Goal: Task Accomplishment & Management: Manage account settings

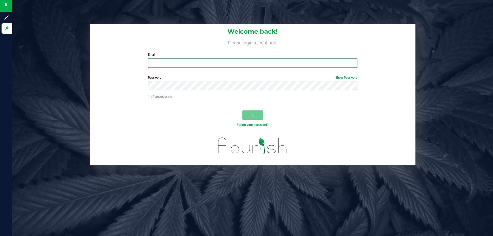
click at [208, 59] on input "Email" at bounding box center [252, 62] width 209 height 9
type input "kgarcia@liveparallel.com"
click at [243, 110] on button "Log In" at bounding box center [253, 114] width 21 height 9
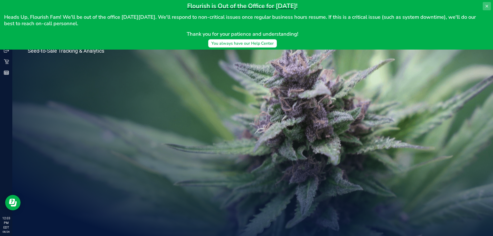
click at [488, 5] on icon at bounding box center [487, 6] width 4 height 4
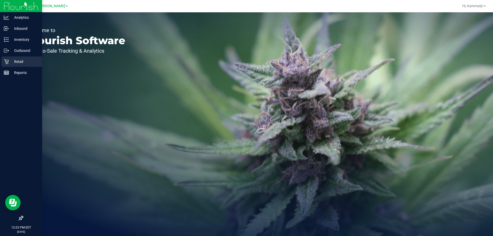
click at [5, 62] on icon at bounding box center [6, 61] width 5 height 5
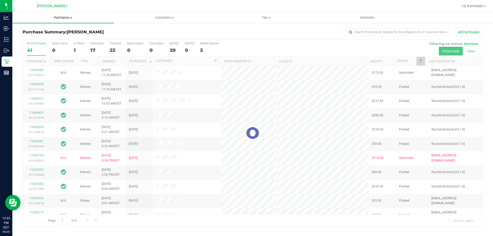
click at [70, 16] on span "Purchases" at bounding box center [62, 17] width 101 height 5
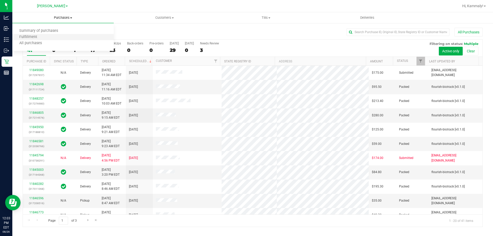
click at [61, 36] on li "Fulfillment" at bounding box center [62, 37] width 101 height 6
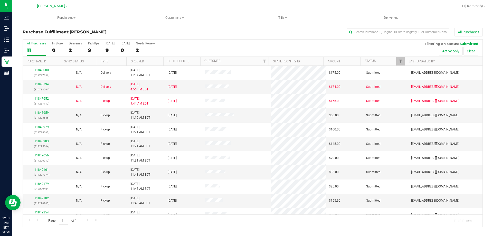
click at [150, 57] on th "Ordered" at bounding box center [144, 61] width 37 height 9
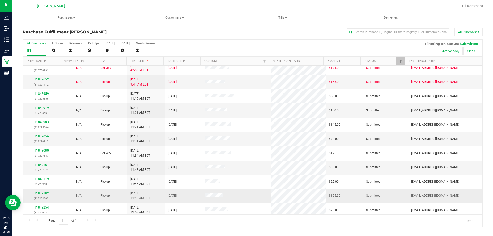
scroll to position [7, 0]
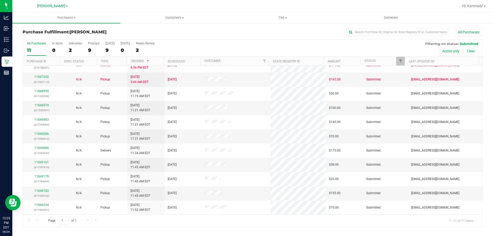
click at [58, 24] on div "Purchase Fulfillment: Brandon WC All Purchases All Purchases 11 In Store 0 Deli…" at bounding box center [252, 128] width 481 height 210
click at [61, 18] on span "Purchases" at bounding box center [66, 17] width 108 height 5
click at [47, 32] on span "Summary of purchases" at bounding box center [38, 31] width 53 height 4
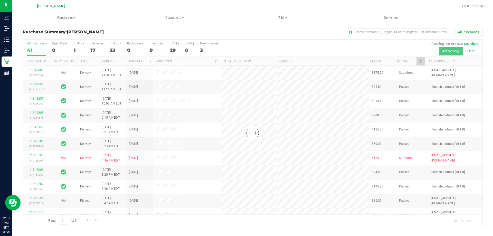
click at [81, 48] on div at bounding box center [253, 133] width 460 height 187
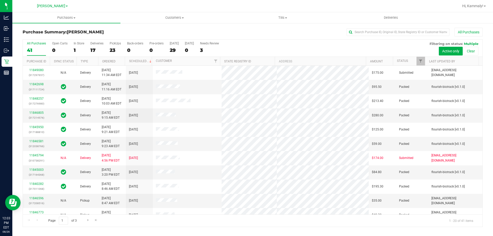
click at [75, 49] on div "1" at bounding box center [79, 50] width 11 height 6
click at [0, 0] on input "In Store 1" at bounding box center [0, 0] width 0 height 0
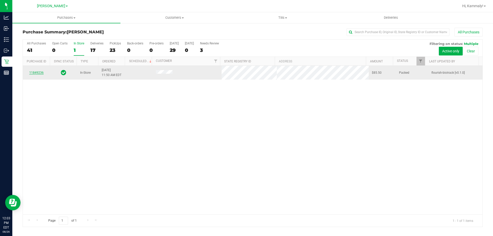
click at [39, 73] on link "11849236" at bounding box center [36, 73] width 14 height 4
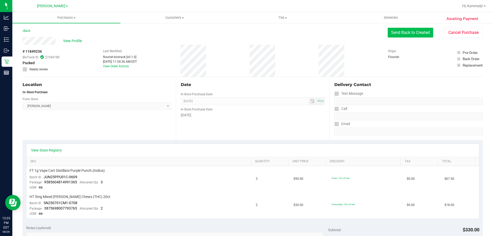
click at [397, 33] on button "Send Back to Created" at bounding box center [410, 33] width 45 height 10
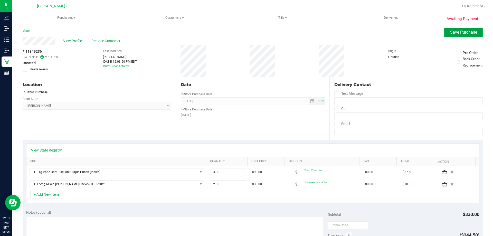
click at [452, 33] on span "Save Purchase" at bounding box center [463, 32] width 27 height 5
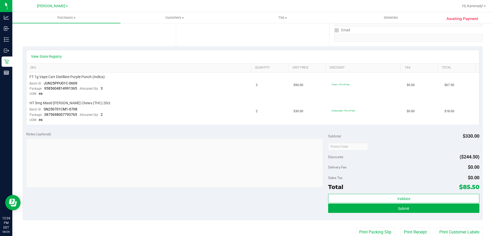
scroll to position [103, 0]
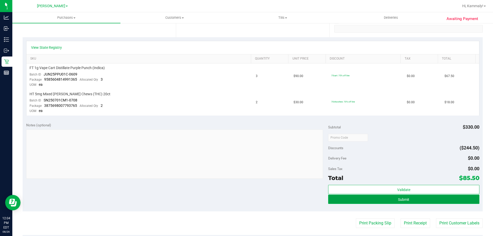
click at [398, 200] on span "Submit" at bounding box center [403, 200] width 11 height 4
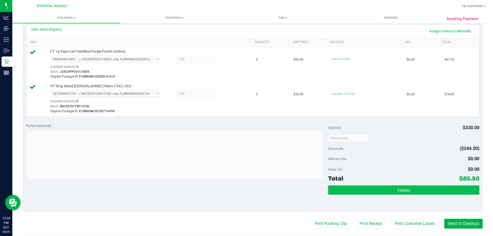
scroll to position [128, 0]
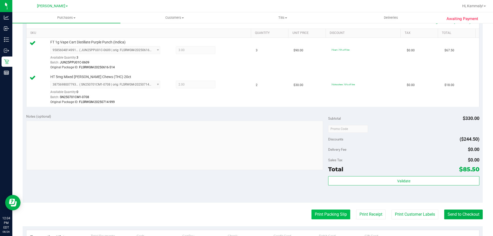
click at [329, 213] on button "Print Packing Slip" at bounding box center [331, 215] width 39 height 10
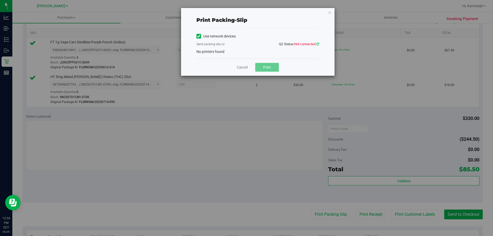
click at [318, 45] on icon at bounding box center [317, 43] width 3 height 3
click at [245, 67] on link "Cancel" at bounding box center [242, 67] width 11 height 5
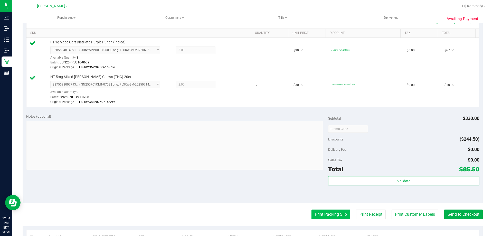
click at [328, 213] on button "Print Packing Slip" at bounding box center [331, 215] width 39 height 10
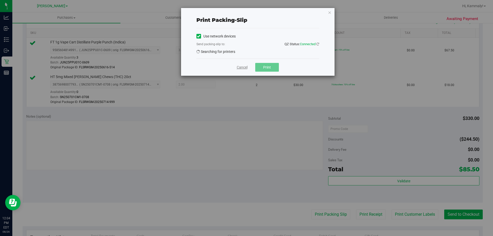
click at [244, 65] on link "Cancel" at bounding box center [242, 67] width 11 height 5
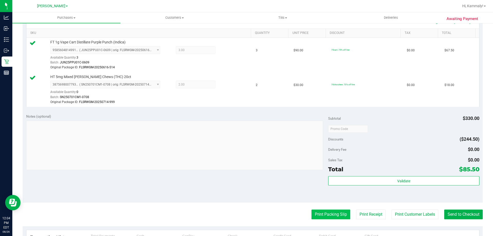
click at [341, 215] on button "Print Packing Slip" at bounding box center [331, 215] width 39 height 10
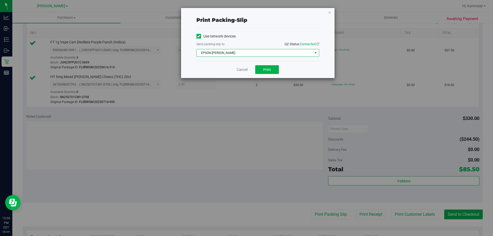
click at [243, 54] on span "EPSON-BECK" at bounding box center [255, 52] width 116 height 7
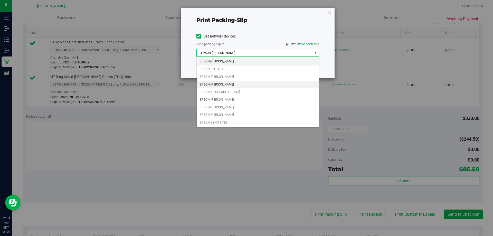
click at [245, 84] on li "EPSON-CHARLIE SIMPSON" at bounding box center [258, 85] width 122 height 8
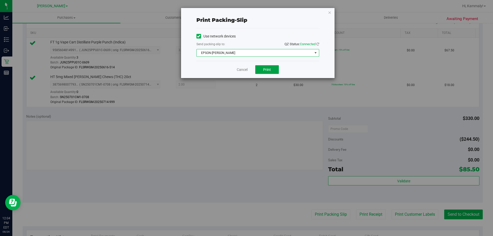
click at [273, 71] on button "Print" at bounding box center [267, 69] width 24 height 9
click at [238, 69] on link "Cancel" at bounding box center [242, 69] width 11 height 5
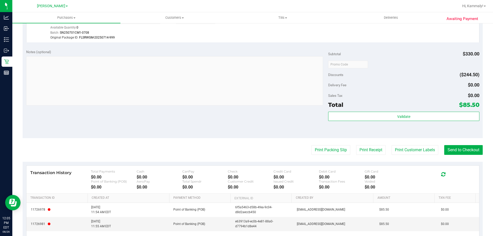
scroll to position [194, 0]
click at [452, 107] on div "Total $85.50" at bounding box center [403, 103] width 151 height 9
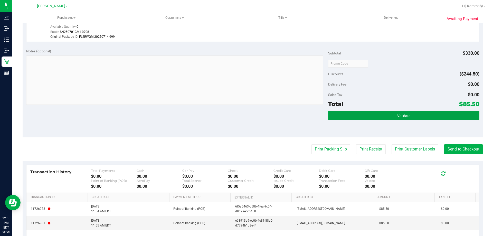
click at [446, 118] on button "Validate" at bounding box center [403, 115] width 151 height 9
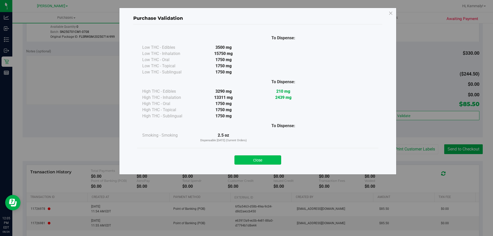
click at [268, 160] on button "Close" at bounding box center [258, 159] width 47 height 9
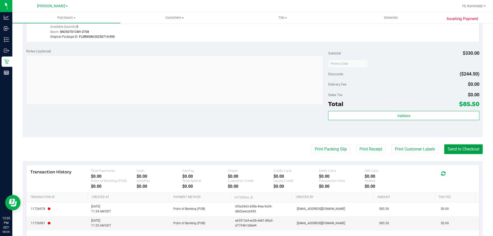
click at [474, 152] on button "Send to Checkout" at bounding box center [463, 149] width 39 height 10
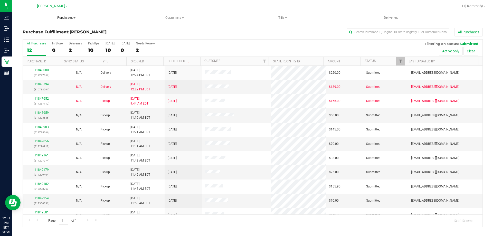
click at [69, 16] on span "Purchases" at bounding box center [66, 17] width 108 height 5
click at [49, 37] on li "Fulfillment" at bounding box center [66, 37] width 108 height 6
click at [146, 61] on th "Ordered" at bounding box center [144, 61] width 37 height 9
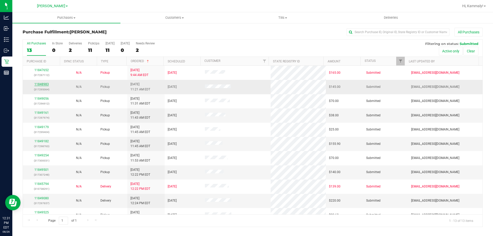
click at [43, 86] on link "11848983" at bounding box center [41, 84] width 14 height 4
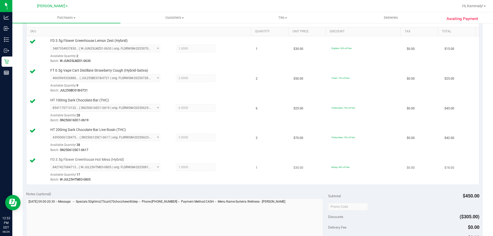
scroll to position [180, 0]
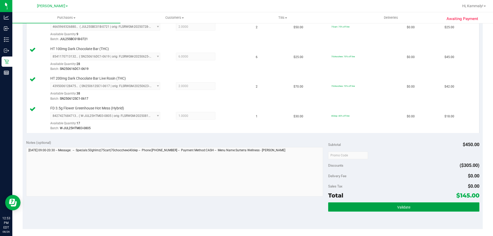
click at [360, 204] on button "Validate" at bounding box center [403, 206] width 151 height 9
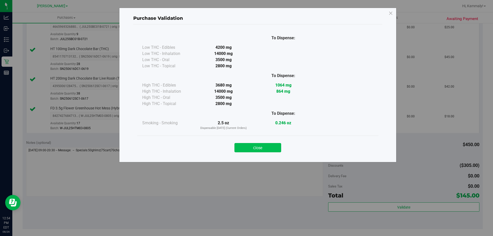
click at [268, 147] on button "Close" at bounding box center [258, 147] width 47 height 9
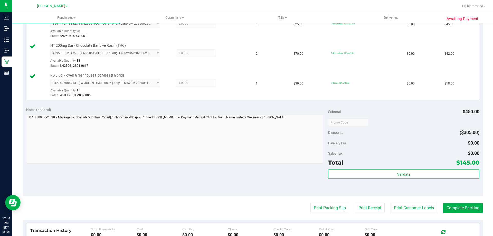
scroll to position [257, 0]
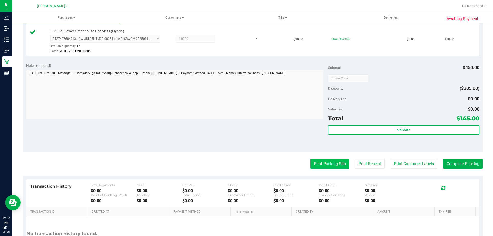
click at [319, 168] on button "Print Packing Slip" at bounding box center [330, 164] width 39 height 10
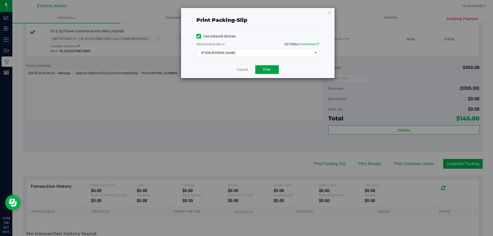
click at [270, 72] on button "Print" at bounding box center [267, 69] width 24 height 9
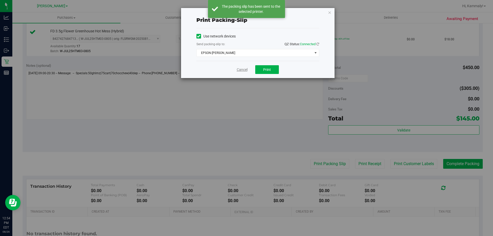
click at [244, 71] on link "Cancel" at bounding box center [242, 69] width 11 height 5
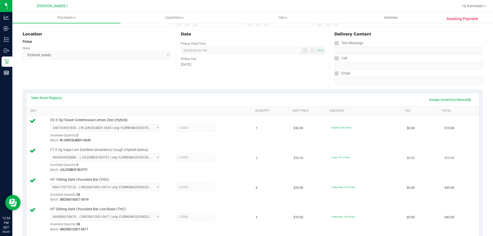
scroll to position [26, 0]
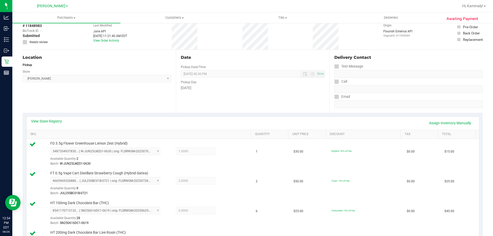
drag, startPoint x: 488, startPoint y: 125, endPoint x: 492, endPoint y: 109, distance: 16.1
click at [491, 126] on div "Purchases Summary of purchases Fulfillment All purchases Customers All customer…" at bounding box center [252, 124] width 481 height 224
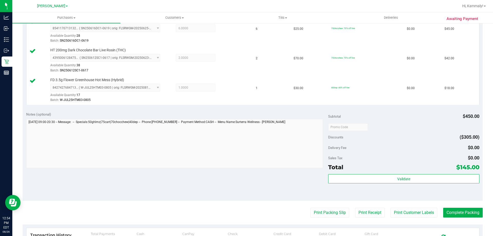
scroll to position [229, 0]
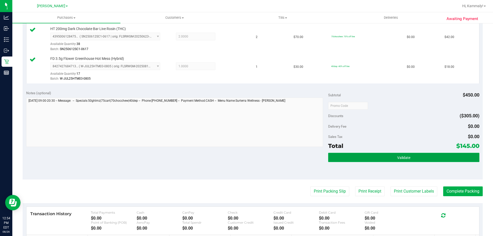
click at [336, 155] on button "Validate" at bounding box center [403, 157] width 151 height 9
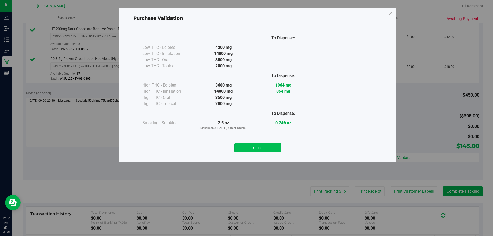
click at [258, 152] on button "Close" at bounding box center [258, 147] width 47 height 9
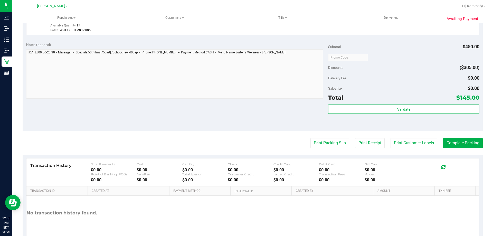
scroll to position [297, 0]
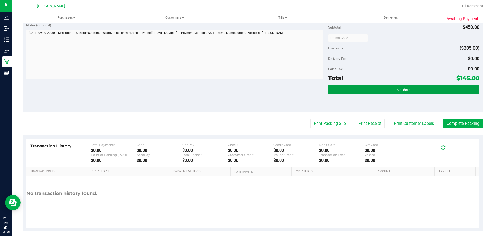
click at [413, 89] on button "Validate" at bounding box center [403, 89] width 151 height 9
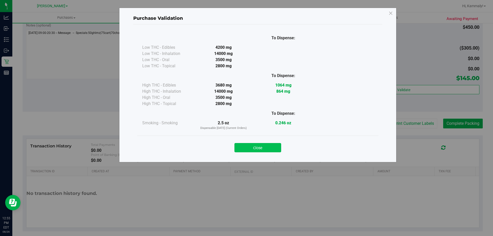
drag, startPoint x: 248, startPoint y: 150, endPoint x: 333, endPoint y: 141, distance: 86.2
click at [248, 150] on button "Close" at bounding box center [258, 147] width 47 height 9
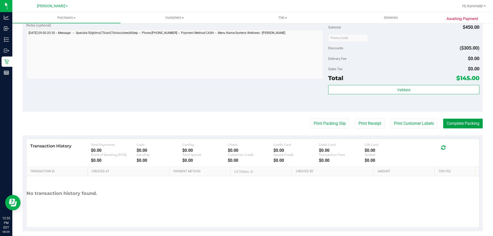
click at [458, 122] on button "Complete Packing" at bounding box center [463, 124] width 40 height 10
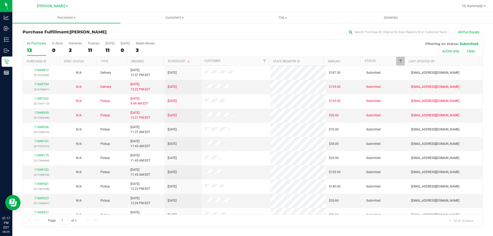
click at [150, 60] on th "Ordered" at bounding box center [144, 61] width 37 height 9
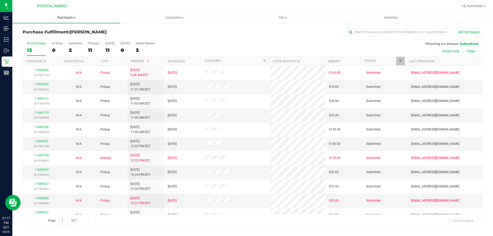
click at [67, 21] on uib-tab-heading "Purchases Summary of purchases Fulfillment All purchases" at bounding box center [66, 17] width 108 height 11
click at [52, 37] on li "Fulfillment" at bounding box center [66, 37] width 108 height 6
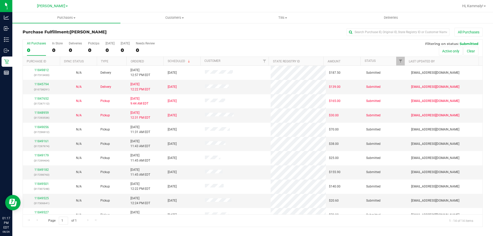
click at [150, 60] on th "Ordered" at bounding box center [144, 61] width 37 height 9
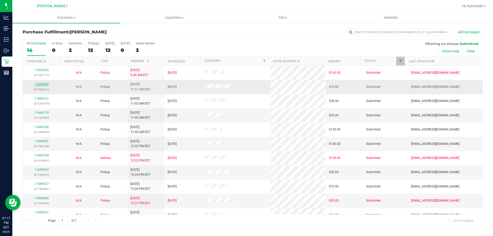
click at [38, 85] on link "11849056" at bounding box center [41, 84] width 14 height 4
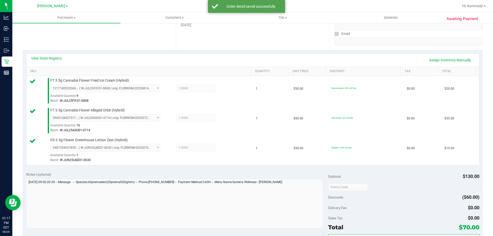
scroll to position [103, 0]
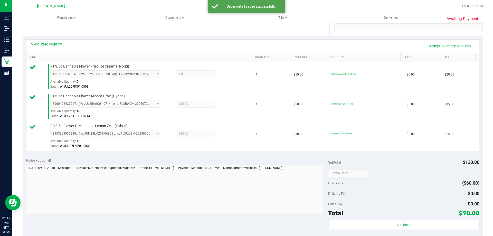
click at [387, 232] on div "Validate" at bounding box center [403, 231] width 151 height 23
click at [396, 215] on div "Total $70.00" at bounding box center [403, 213] width 151 height 9
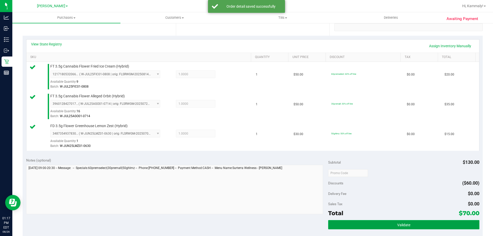
click at [395, 221] on button "Validate" at bounding box center [403, 224] width 151 height 9
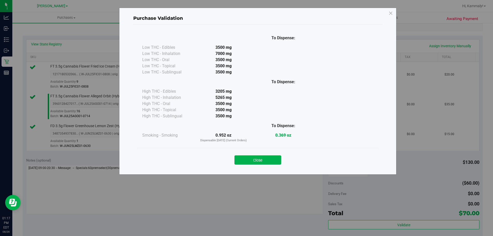
click at [272, 164] on button "Close" at bounding box center [258, 159] width 47 height 9
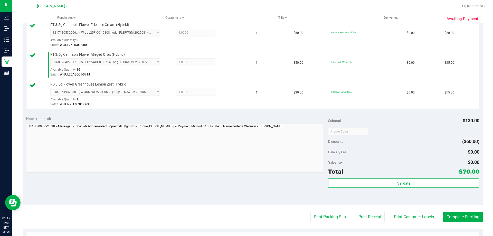
scroll to position [154, 0]
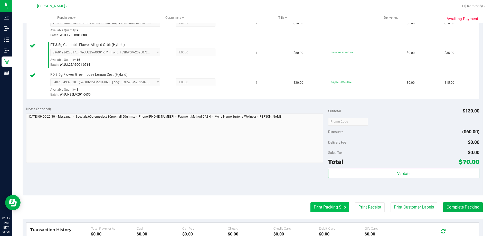
click at [342, 209] on button "Print Packing Slip" at bounding box center [330, 207] width 39 height 10
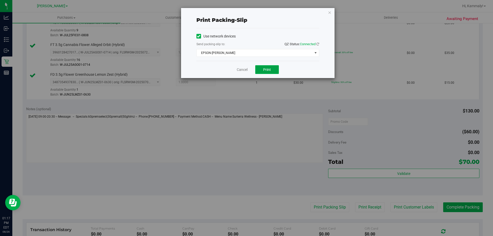
click at [272, 68] on button "Print" at bounding box center [267, 69] width 24 height 9
click at [238, 71] on link "Cancel" at bounding box center [242, 69] width 11 height 5
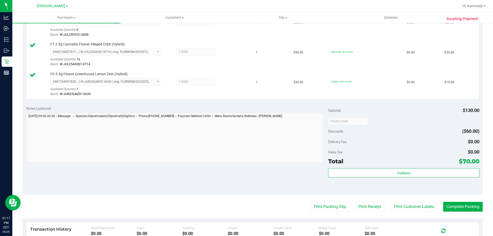
scroll to position [156, 0]
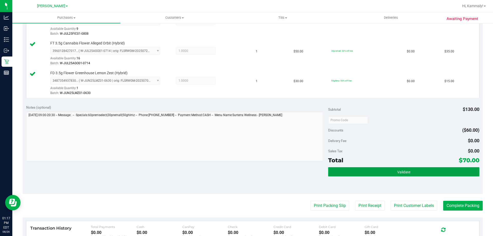
click at [392, 174] on button "Validate" at bounding box center [403, 171] width 151 height 9
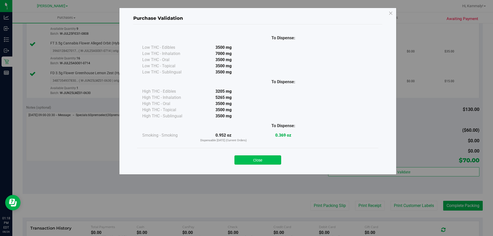
click at [274, 164] on button "Close" at bounding box center [258, 159] width 47 height 9
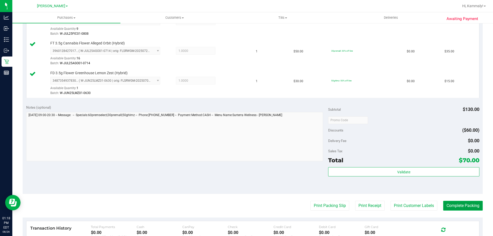
click at [443, 204] on button "Complete Packing" at bounding box center [463, 206] width 40 height 10
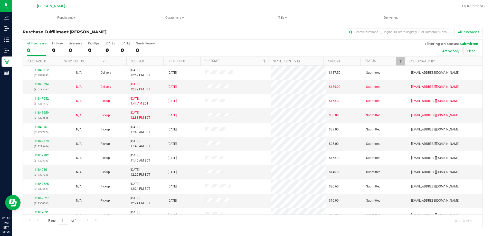
click at [151, 58] on th "Ordered" at bounding box center [144, 61] width 37 height 9
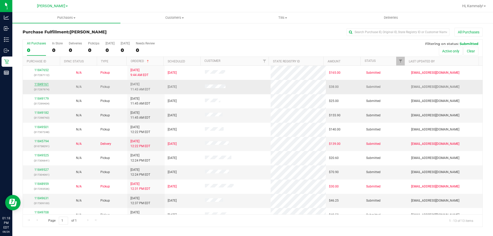
click at [42, 85] on link "11849161" at bounding box center [41, 84] width 14 height 4
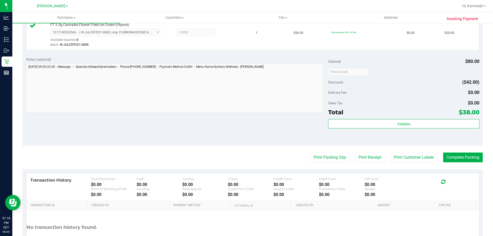
scroll to position [214, 0]
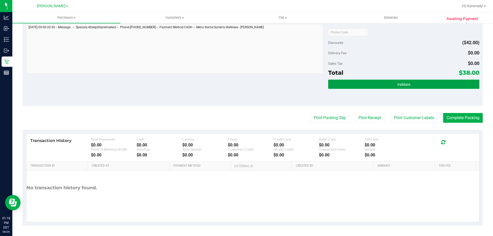
click at [422, 81] on button "Validate" at bounding box center [403, 84] width 151 height 9
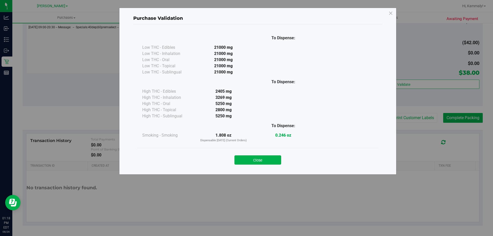
drag, startPoint x: 267, startPoint y: 162, endPoint x: 332, endPoint y: 131, distance: 71.5
click at [267, 161] on button "Close" at bounding box center [258, 159] width 47 height 9
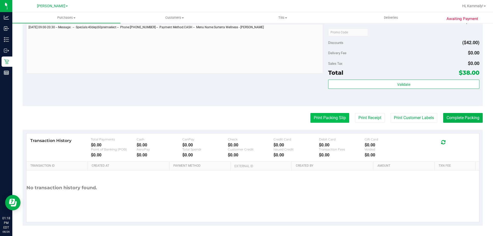
click at [331, 118] on button "Print Packing Slip" at bounding box center [330, 118] width 39 height 10
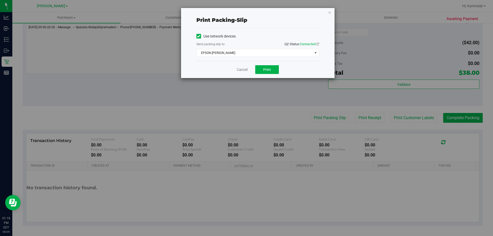
click at [268, 63] on div "Cancel Print" at bounding box center [258, 69] width 123 height 17
click at [267, 70] on span "Print" at bounding box center [267, 70] width 8 height 4
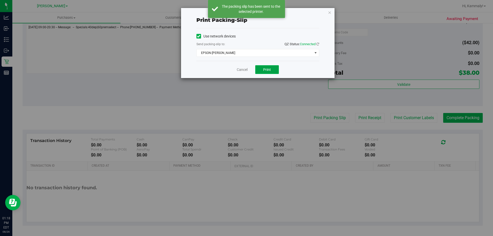
click at [269, 72] on button "Print" at bounding box center [267, 69] width 24 height 9
click at [240, 70] on link "Cancel" at bounding box center [242, 69] width 11 height 5
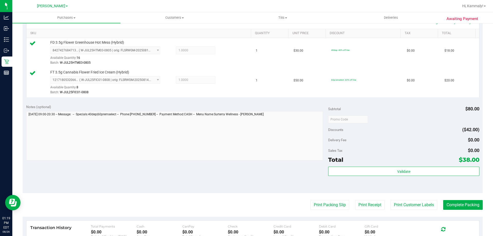
scroll to position [126, 0]
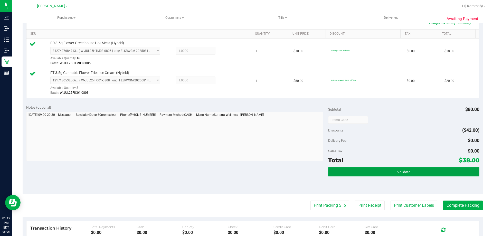
click at [409, 167] on button "Validate" at bounding box center [403, 171] width 151 height 9
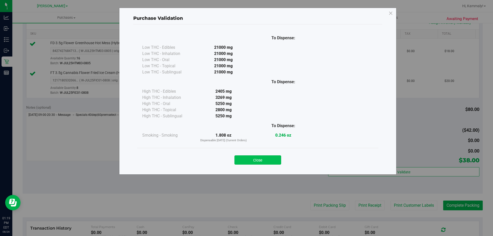
click at [250, 163] on button "Close" at bounding box center [258, 159] width 47 height 9
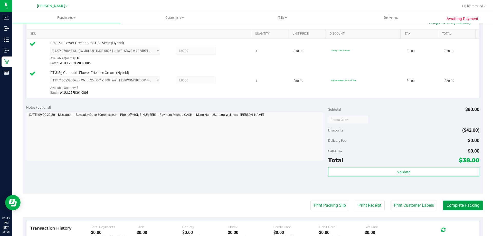
click at [464, 208] on button "Complete Packing" at bounding box center [463, 206] width 40 height 10
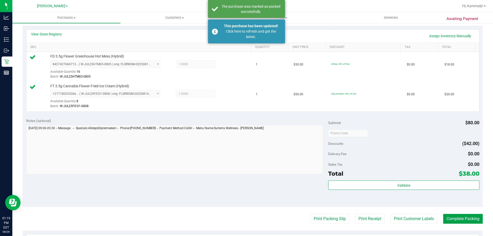
scroll to position [100, 0]
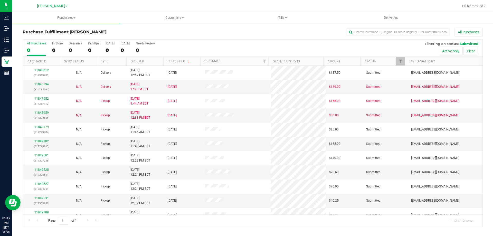
click at [146, 61] on th "Ordered" at bounding box center [144, 61] width 37 height 9
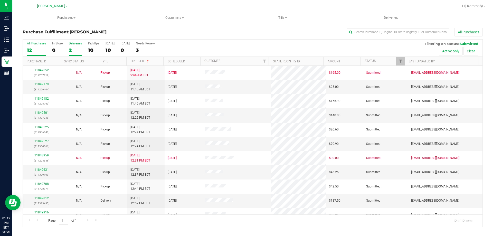
click at [73, 48] on div "2" at bounding box center [75, 50] width 13 height 6
click at [0, 0] on input "Deliveries 2" at bounding box center [0, 0] width 0 height 0
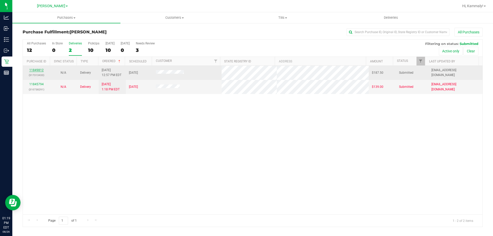
click at [39, 71] on link "11849812" at bounding box center [36, 70] width 14 height 4
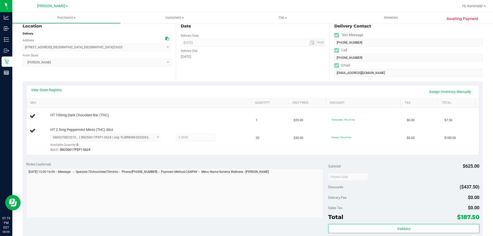
scroll to position [77, 0]
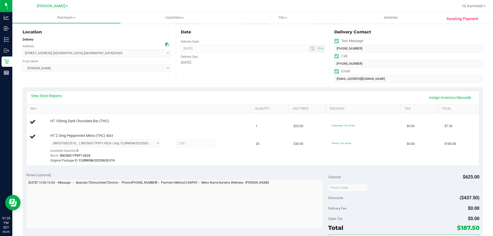
scroll to position [51, 0]
click at [460, 96] on link "Assign Inventory Manually" at bounding box center [450, 97] width 49 height 9
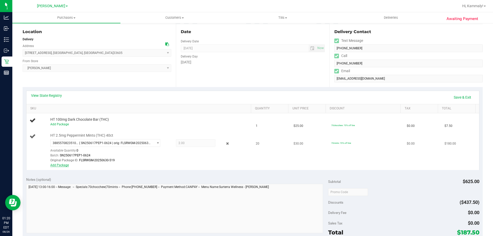
click at [56, 164] on link "Add Package" at bounding box center [59, 165] width 18 height 4
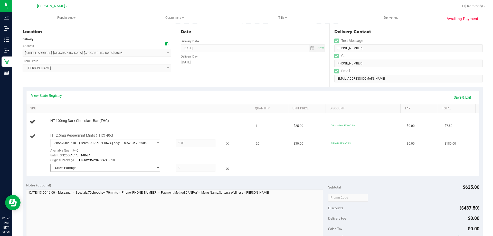
click at [75, 172] on span "Select Package" at bounding box center [105, 168] width 110 height 8
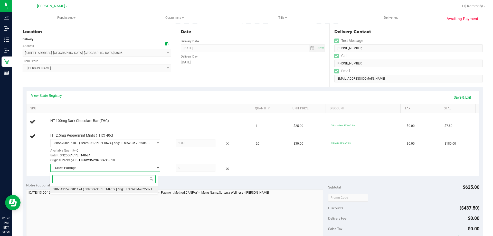
click at [96, 189] on span "( SN250630PEP1-0702 | orig: FLSRWGM-20250710-414 )" at bounding box center [122, 190] width 79 height 4
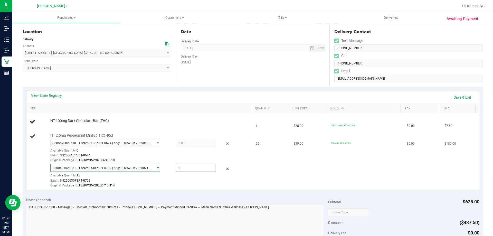
click at [192, 168] on span at bounding box center [196, 168] width 40 height 8
type input "15"
type input "15.0000"
click at [283, 174] on td "20" at bounding box center [272, 160] width 38 height 59
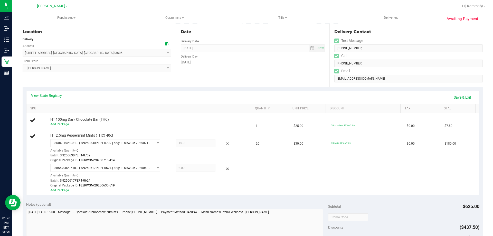
click at [60, 95] on link "View State Registry" at bounding box center [46, 95] width 31 height 5
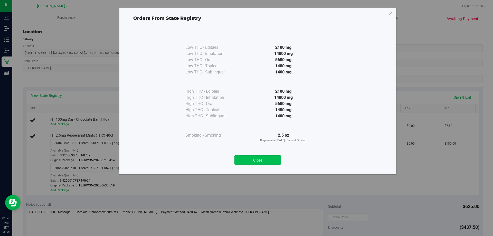
click at [266, 162] on button "Close" at bounding box center [258, 159] width 47 height 9
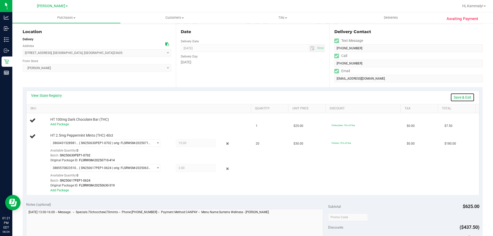
click at [466, 97] on link "Save & Exit" at bounding box center [463, 97] width 24 height 9
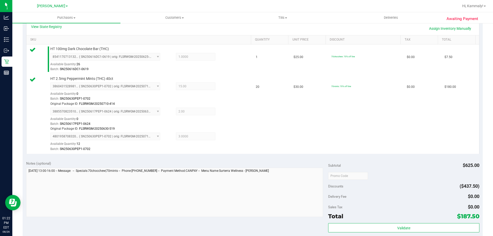
scroll to position [210, 0]
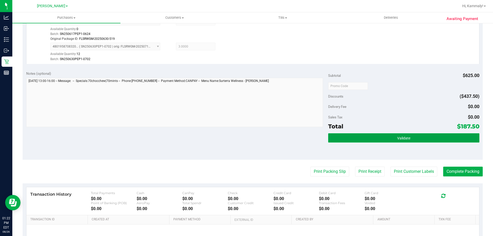
click at [394, 138] on button "Validate" at bounding box center [403, 137] width 151 height 9
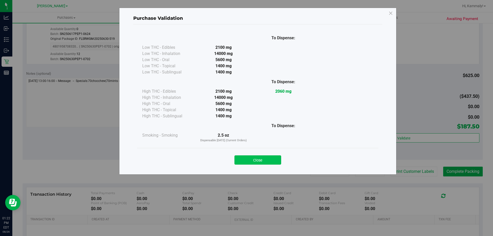
click at [259, 157] on button "Close" at bounding box center [258, 159] width 47 height 9
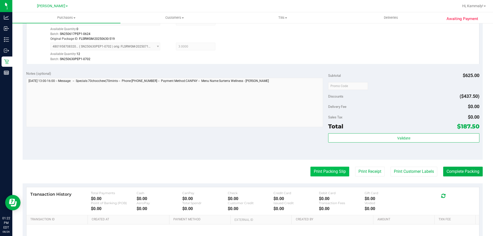
click at [327, 170] on button "Print Packing Slip" at bounding box center [330, 172] width 39 height 10
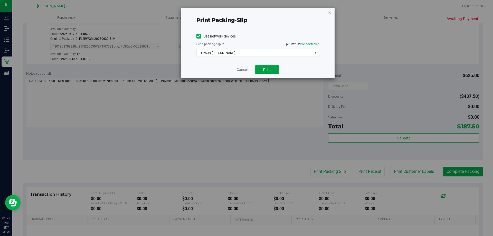
click at [266, 73] on button "Print" at bounding box center [267, 69] width 24 height 9
click at [268, 73] on button "Print" at bounding box center [267, 69] width 24 height 9
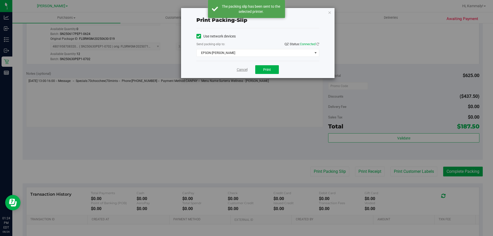
click at [246, 72] on link "Cancel" at bounding box center [242, 69] width 11 height 5
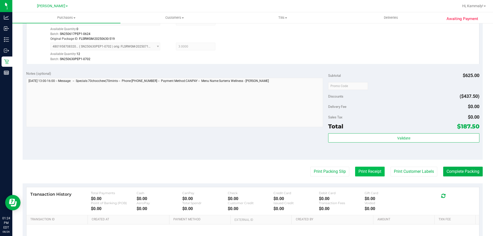
click at [370, 171] on button "Print Receipt" at bounding box center [370, 172] width 30 height 10
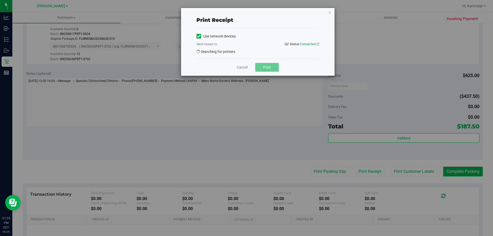
click at [271, 69] on span "Print" at bounding box center [267, 67] width 8 height 4
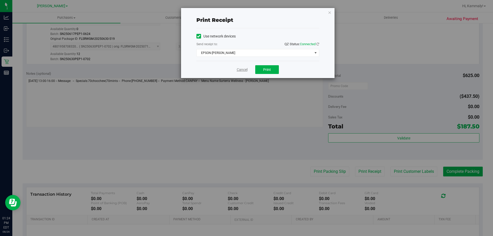
click at [245, 71] on link "Cancel" at bounding box center [242, 69] width 11 height 5
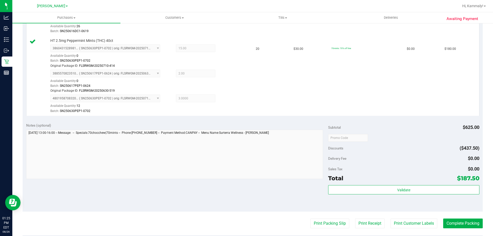
scroll to position [167, 0]
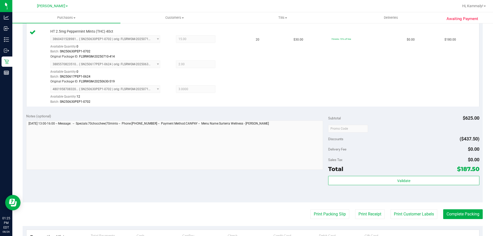
click at [361, 186] on div "Validate" at bounding box center [403, 187] width 151 height 23
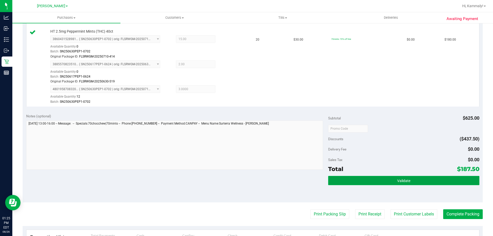
click at [363, 183] on button "Validate" at bounding box center [403, 180] width 151 height 9
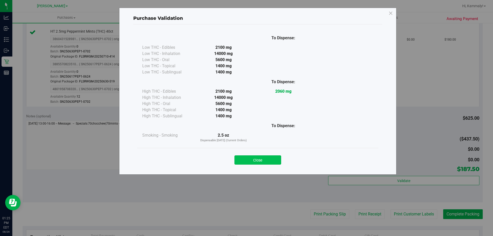
click at [270, 159] on button "Close" at bounding box center [258, 159] width 47 height 9
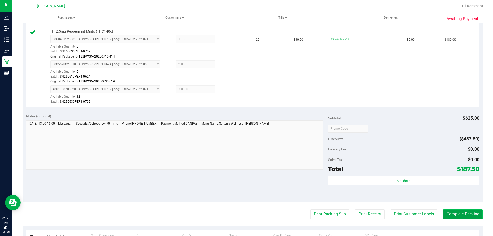
click at [454, 215] on button "Complete Packing" at bounding box center [463, 214] width 40 height 10
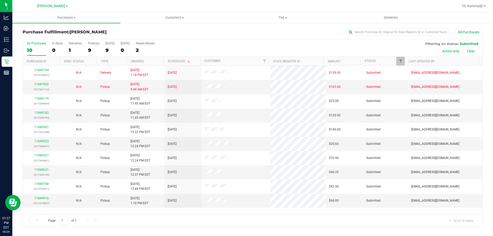
click at [154, 61] on th "Ordered" at bounding box center [144, 61] width 37 height 9
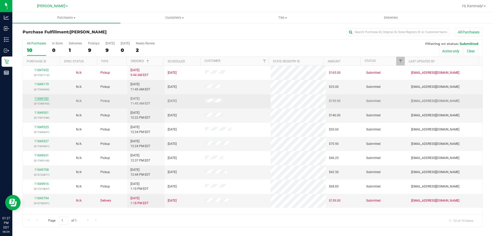
click at [44, 97] on link "11849182" at bounding box center [41, 99] width 14 height 4
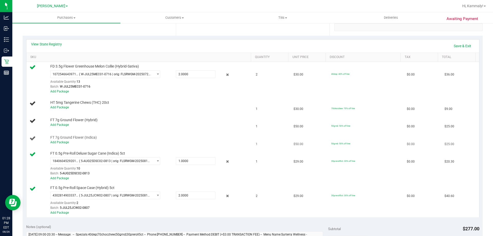
scroll to position [128, 0]
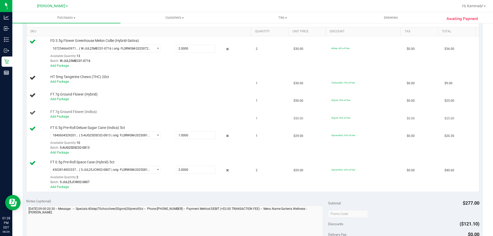
click at [59, 119] on div "Add Package" at bounding box center [149, 116] width 198 height 5
click at [61, 116] on link "Add Package" at bounding box center [59, 117] width 18 height 4
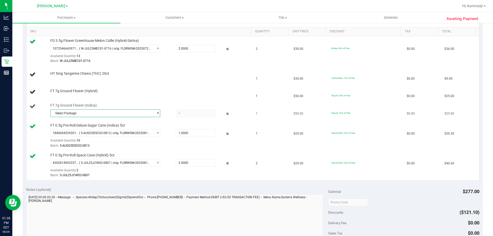
click at [77, 116] on span "Select Package" at bounding box center [102, 113] width 103 height 7
click at [90, 115] on span "Select Package" at bounding box center [102, 113] width 103 height 7
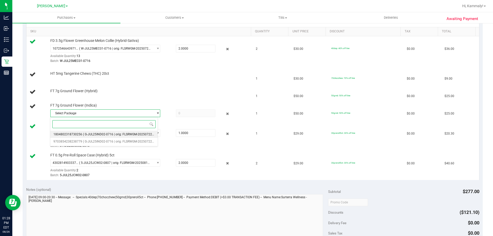
click at [84, 134] on span "( G-JUL25IND02-0716 | orig: FLSRWGM-20250722-911 )" at bounding box center [121, 135] width 77 height 4
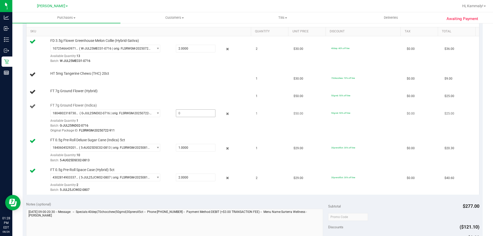
drag, startPoint x: 184, startPoint y: 109, endPoint x: 188, endPoint y: 109, distance: 3.3
click at [186, 109] on div "FT 7g Ground Flower (Indica) 1804802318730256 ( G-JUL25IND02-0716 | orig: FLSRW…" at bounding box center [148, 118] width 201 height 30
click at [192, 116] on span at bounding box center [196, 113] width 40 height 8
type input "1"
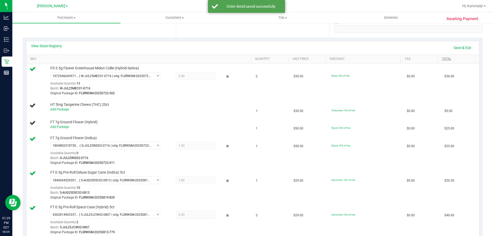
scroll to position [103, 0]
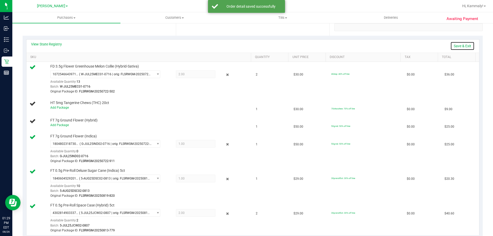
click at [462, 46] on link "Save & Exit" at bounding box center [463, 46] width 24 height 9
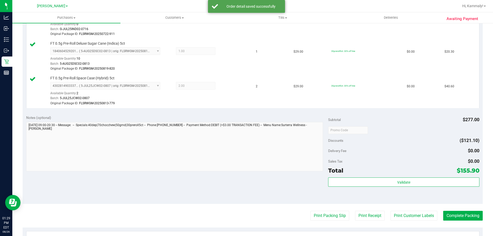
scroll to position [258, 0]
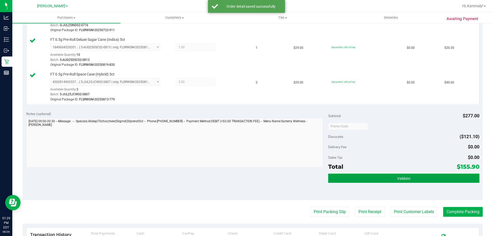
click at [394, 174] on button "Validate" at bounding box center [403, 178] width 151 height 9
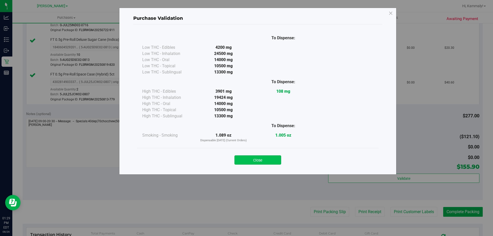
click at [269, 163] on button "Close" at bounding box center [258, 159] width 47 height 9
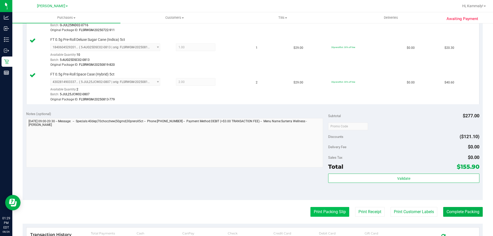
click at [324, 215] on button "Print Packing Slip" at bounding box center [330, 212] width 39 height 10
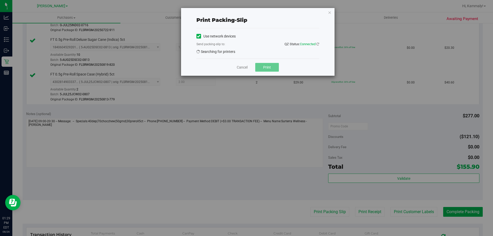
click at [267, 69] on span "Print" at bounding box center [267, 67] width 8 height 4
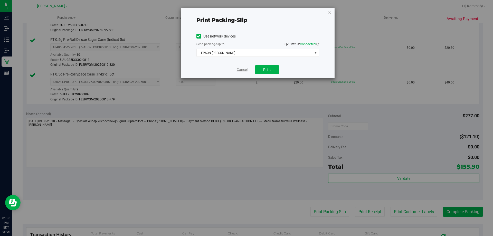
click at [245, 72] on link "Cancel" at bounding box center [242, 69] width 11 height 5
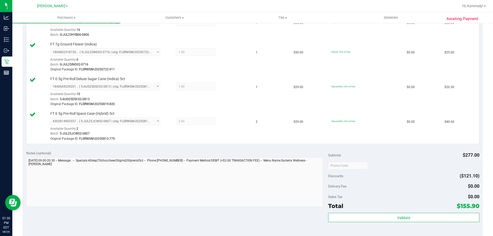
scroll to position [250, 0]
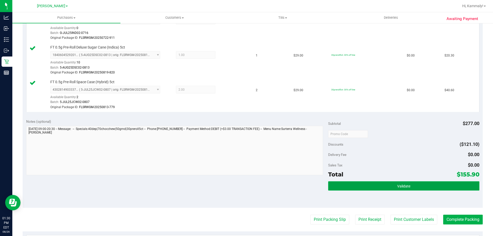
click at [392, 188] on button "Validate" at bounding box center [403, 185] width 151 height 9
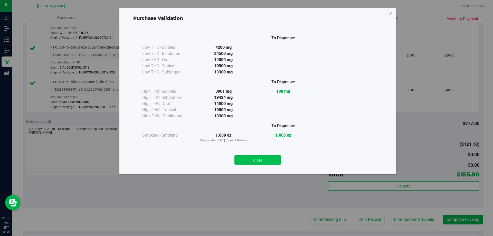
click at [256, 157] on button "Close" at bounding box center [258, 159] width 47 height 9
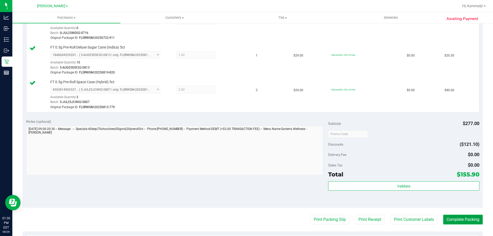
click at [474, 221] on button "Complete Packing" at bounding box center [463, 220] width 40 height 10
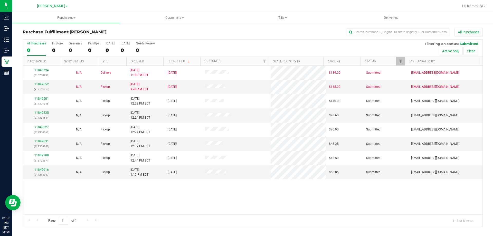
click at [154, 62] on th "Ordered" at bounding box center [144, 61] width 37 height 9
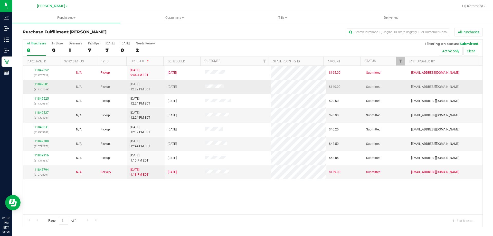
click at [40, 85] on link "11849501" at bounding box center [41, 84] width 14 height 4
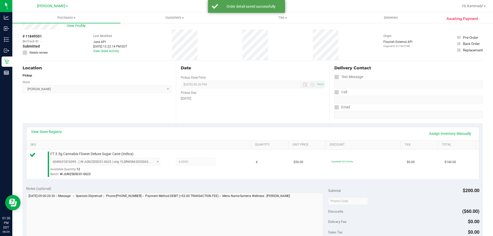
scroll to position [51, 0]
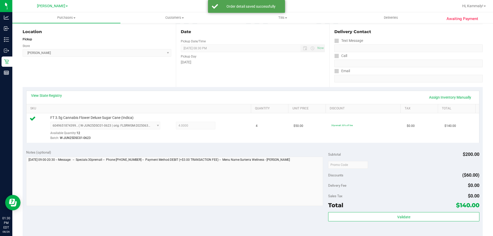
click at [400, 209] on div "Total $140.00" at bounding box center [403, 205] width 151 height 9
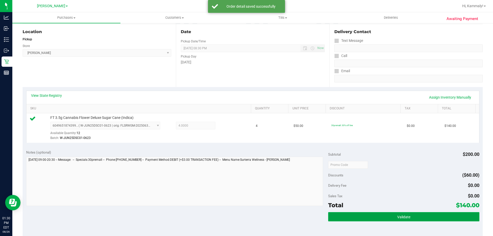
click at [397, 216] on span "Validate" at bounding box center [403, 217] width 13 height 4
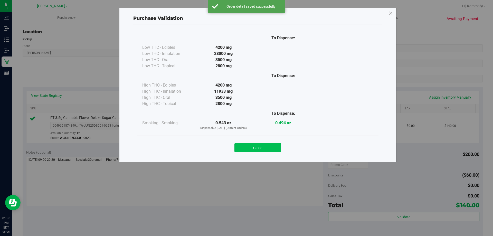
click at [270, 150] on button "Close" at bounding box center [258, 147] width 47 height 9
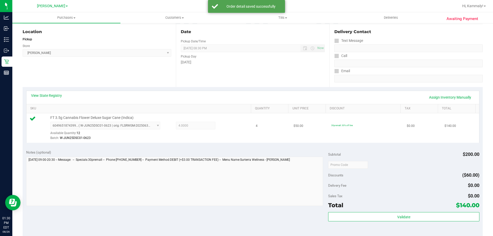
scroll to position [146, 0]
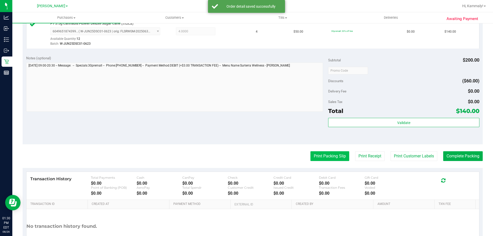
click at [331, 155] on button "Print Packing Slip" at bounding box center [330, 156] width 39 height 10
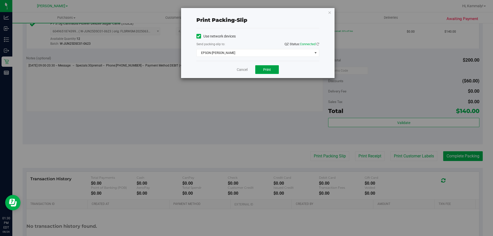
click at [267, 68] on span "Print" at bounding box center [267, 70] width 8 height 4
click at [240, 70] on link "Cancel" at bounding box center [242, 69] width 11 height 5
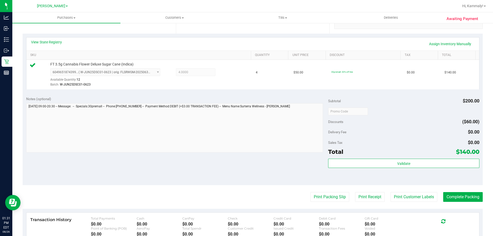
scroll to position [105, 0]
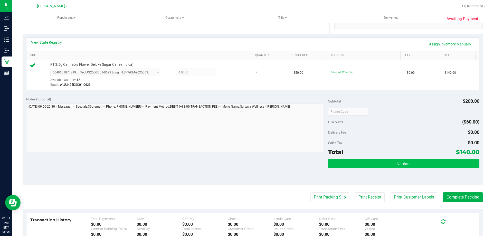
click at [420, 161] on button "Validate" at bounding box center [403, 163] width 151 height 9
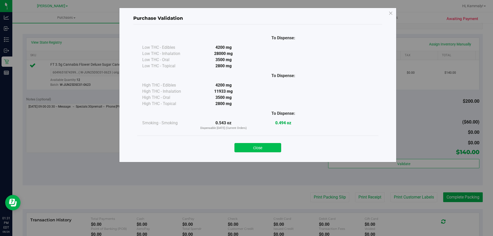
click at [267, 150] on button "Close" at bounding box center [258, 147] width 47 height 9
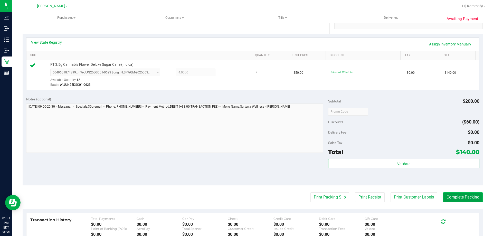
click at [474, 193] on button "Complete Packing" at bounding box center [463, 197] width 40 height 10
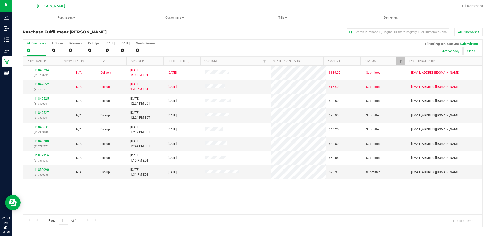
click at [156, 62] on th "Ordered" at bounding box center [144, 61] width 37 height 9
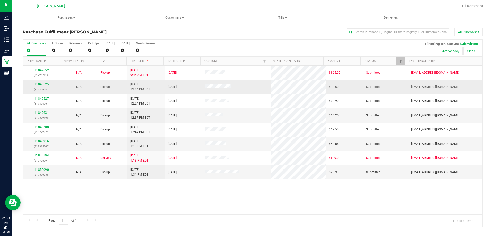
click at [38, 85] on link "11849525" at bounding box center [41, 84] width 14 height 4
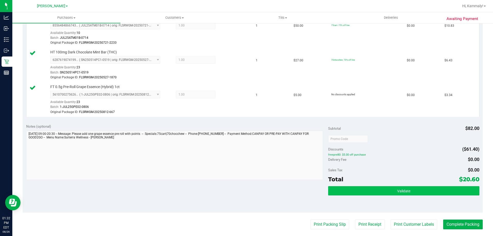
scroll to position [154, 0]
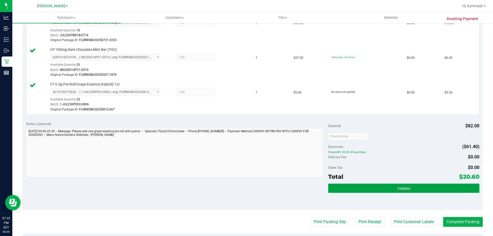
click at [344, 189] on button "Validate" at bounding box center [403, 188] width 151 height 9
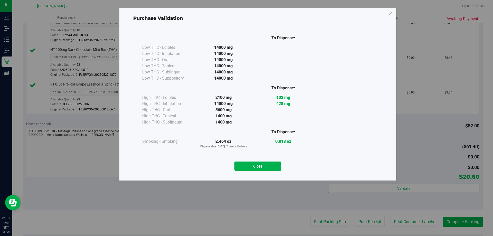
click at [246, 163] on button "Close" at bounding box center [258, 166] width 47 height 9
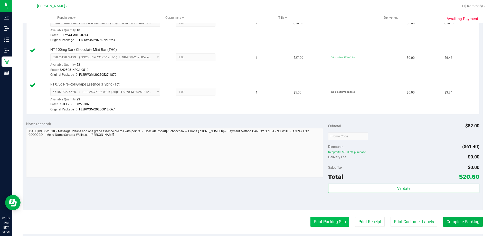
click at [336, 223] on button "Print Packing Slip" at bounding box center [330, 222] width 39 height 10
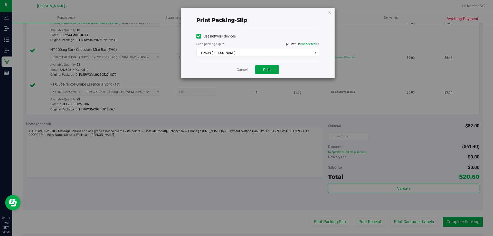
click at [268, 66] on button "Print" at bounding box center [267, 69] width 24 height 9
click at [240, 71] on link "Cancel" at bounding box center [242, 69] width 11 height 5
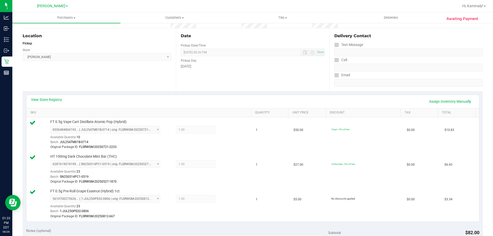
scroll to position [117, 0]
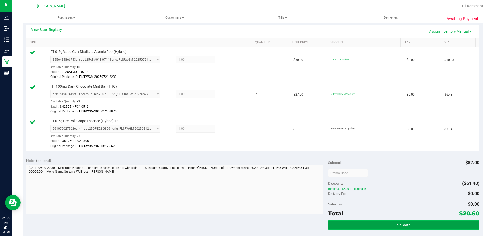
click at [403, 226] on span "Validate" at bounding box center [403, 225] width 13 height 4
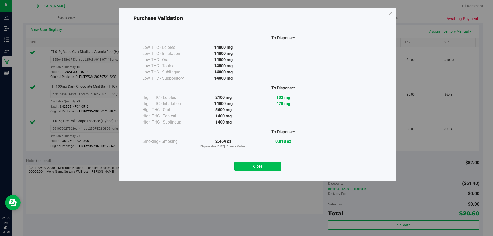
click at [247, 170] on button "Close" at bounding box center [258, 166] width 47 height 9
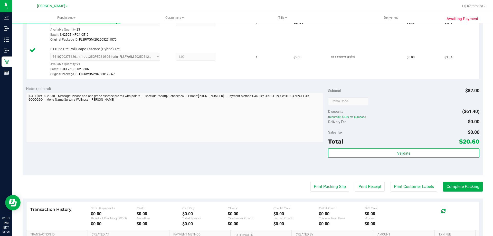
scroll to position [190, 0]
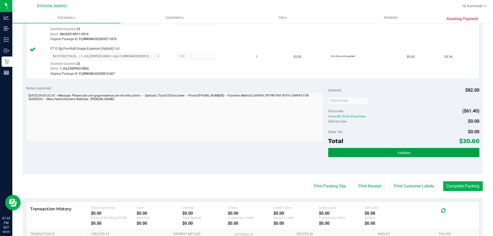
click at [378, 151] on button "Validate" at bounding box center [403, 152] width 151 height 9
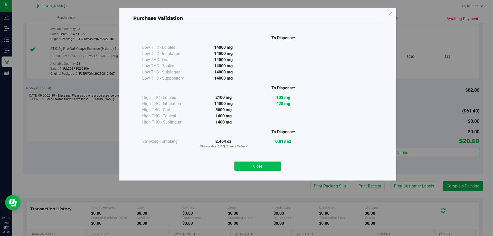
click at [259, 167] on button "Close" at bounding box center [258, 166] width 47 height 9
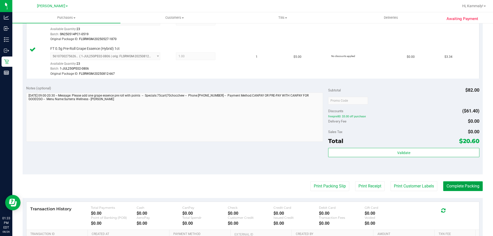
click at [448, 191] on button "Complete Packing" at bounding box center [463, 186] width 40 height 10
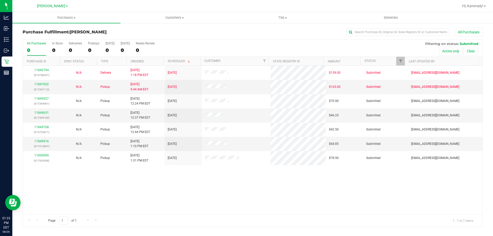
click at [150, 63] on th "Ordered" at bounding box center [144, 61] width 37 height 9
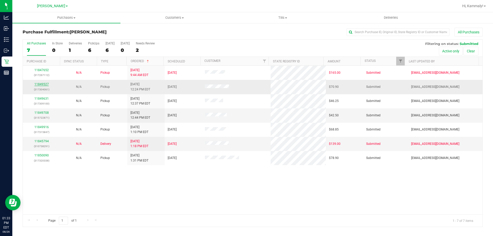
click at [36, 85] on link "11849527" at bounding box center [41, 84] width 14 height 4
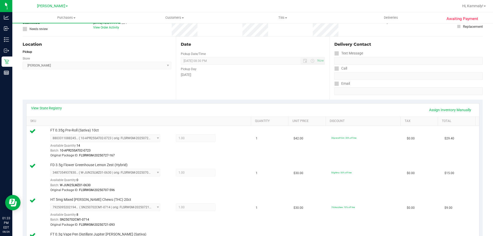
scroll to position [80, 0]
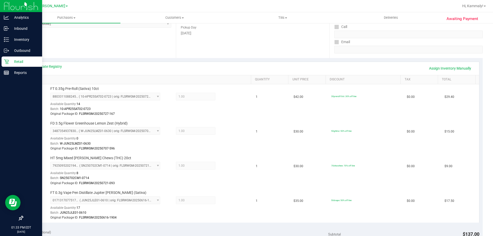
click at [4, 60] on icon at bounding box center [6, 61] width 5 height 5
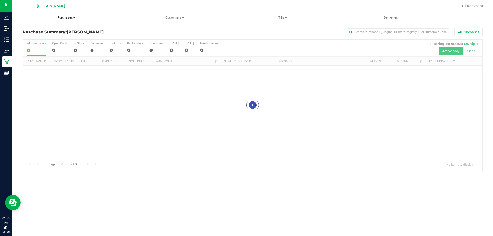
click at [64, 17] on span "Purchases" at bounding box center [66, 17] width 108 height 5
click at [25, 43] on span "All purchases" at bounding box center [30, 43] width 36 height 4
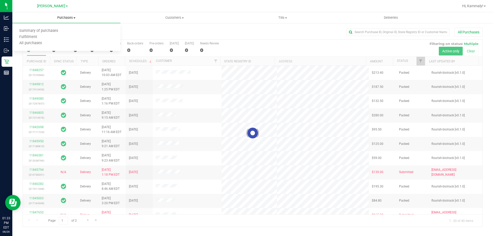
click at [62, 17] on span "Purchases" at bounding box center [66, 17] width 108 height 5
click at [58, 14] on uib-tab-heading "Purchases Summary of purchases Fulfillment All purchases" at bounding box center [66, 17] width 108 height 11
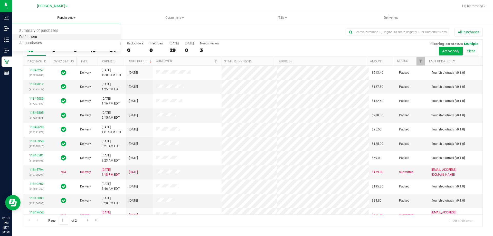
click at [18, 39] on span "Fulfillment" at bounding box center [28, 37] width 32 height 4
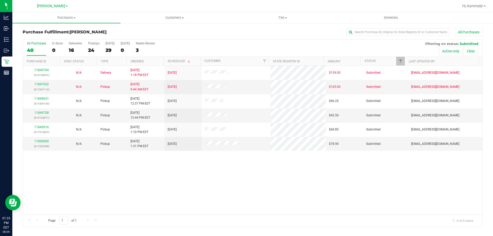
click at [149, 63] on th "Ordered" at bounding box center [144, 61] width 37 height 9
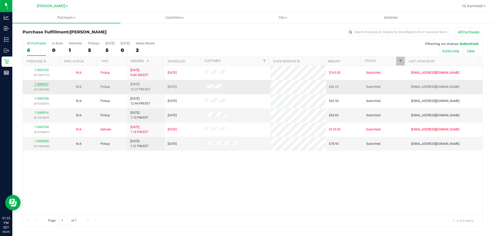
click at [44, 82] on link "11849631" at bounding box center [41, 84] width 14 height 4
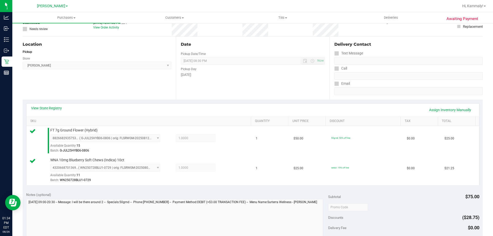
scroll to position [26, 0]
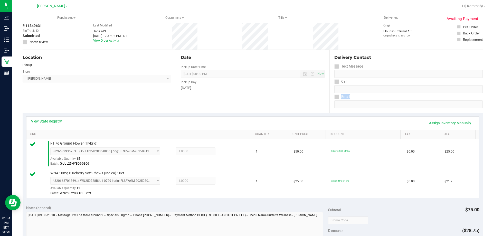
drag, startPoint x: 489, startPoint y: 101, endPoint x: 489, endPoint y: 104, distance: 2.8
click at [489, 104] on div "Awaiting Payment Back Edit Purchase Cancel Purchase View Profile # 11849631 Bio…" at bounding box center [252, 210] width 481 height 427
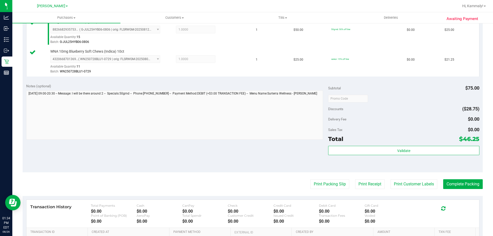
scroll to position [151, 0]
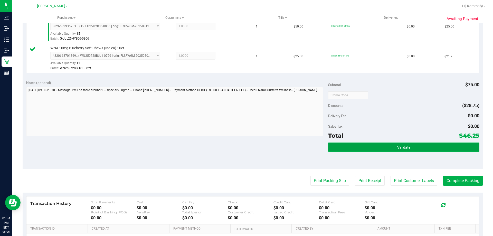
click at [381, 148] on button "Validate" at bounding box center [403, 147] width 151 height 9
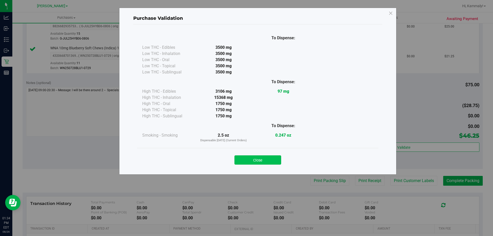
click at [271, 157] on button "Close" at bounding box center [258, 159] width 47 height 9
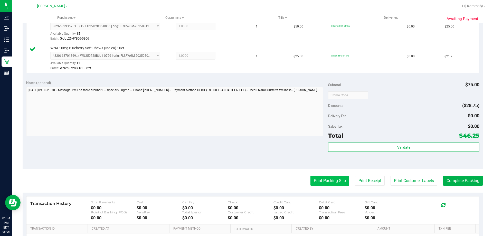
click at [320, 185] on button "Print Packing Slip" at bounding box center [330, 181] width 39 height 10
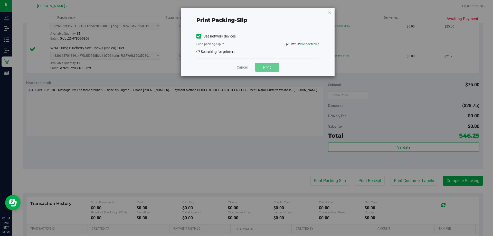
click at [270, 64] on div "Cancel Print" at bounding box center [258, 67] width 123 height 17
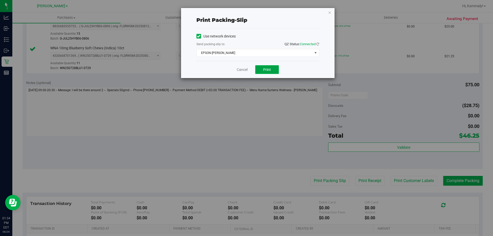
click at [267, 69] on span "Print" at bounding box center [267, 70] width 8 height 4
click at [242, 68] on link "Cancel" at bounding box center [242, 69] width 11 height 5
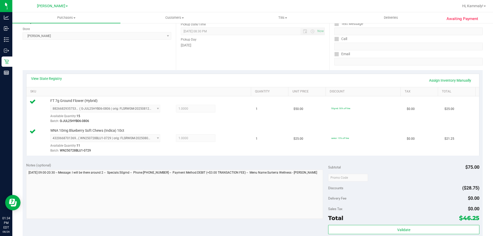
scroll to position [119, 0]
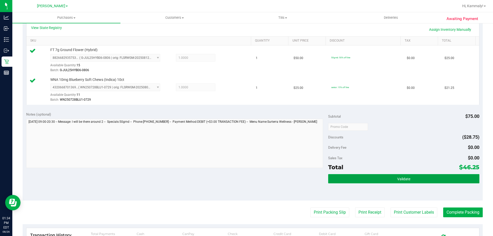
click at [397, 182] on button "Validate" at bounding box center [403, 178] width 151 height 9
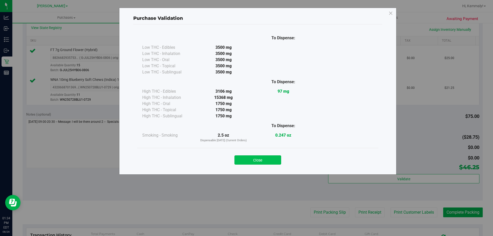
click at [265, 163] on button "Close" at bounding box center [258, 159] width 47 height 9
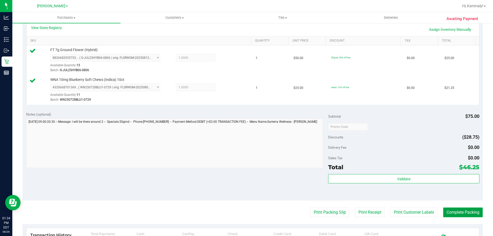
click at [449, 209] on button "Complete Packing" at bounding box center [463, 213] width 40 height 10
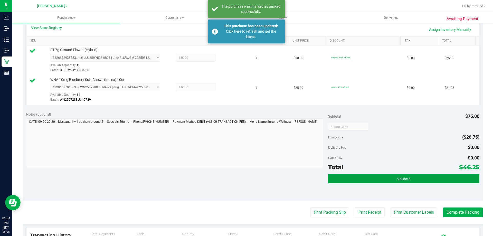
click at [447, 178] on button "Validate" at bounding box center [403, 178] width 151 height 9
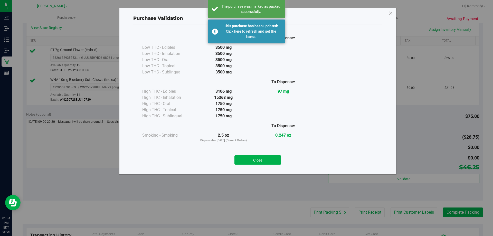
click at [260, 149] on div "Close" at bounding box center [257, 158] width 241 height 21
click at [262, 160] on button "Close" at bounding box center [258, 159] width 47 height 9
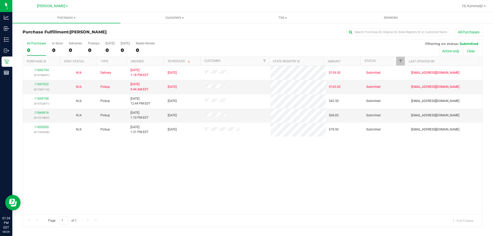
click at [152, 60] on th "Ordered" at bounding box center [144, 61] width 37 height 9
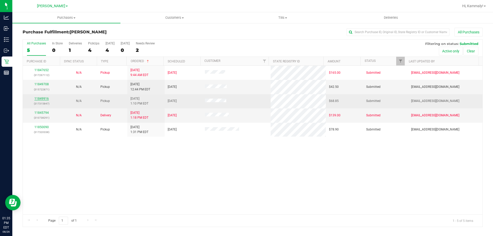
click at [45, 99] on link "11849916" at bounding box center [41, 99] width 14 height 4
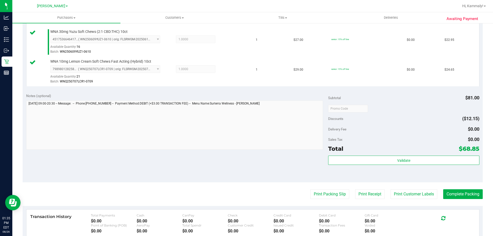
scroll to position [172, 0]
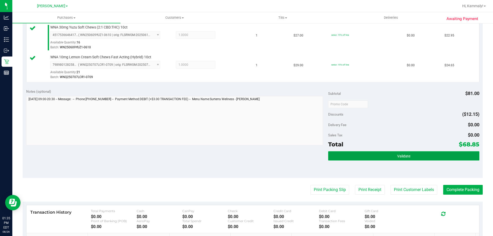
click at [381, 153] on button "Validate" at bounding box center [403, 155] width 151 height 9
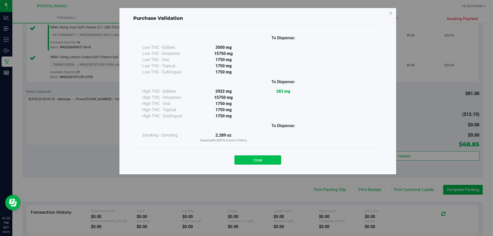
click at [265, 160] on button "Close" at bounding box center [258, 159] width 47 height 9
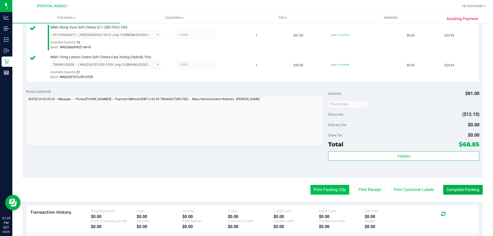
click at [327, 190] on button "Print Packing Slip" at bounding box center [330, 190] width 39 height 10
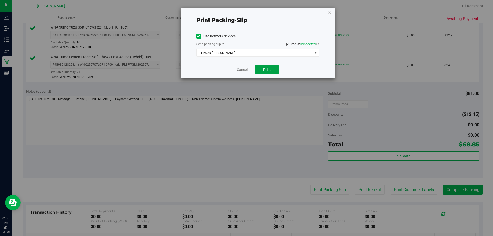
click at [271, 69] on button "Print" at bounding box center [267, 69] width 24 height 9
click at [241, 80] on div "Print packing-slip Use network devices Send packing-slip to: QZ Status: Connect…" at bounding box center [248, 118] width 497 height 236
click at [241, 70] on link "Cancel" at bounding box center [242, 69] width 11 height 5
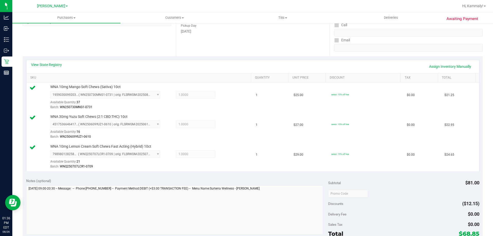
scroll to position [112, 0]
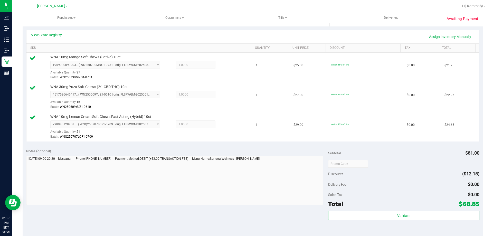
click at [380, 207] on div "Total $68.85" at bounding box center [403, 203] width 151 height 9
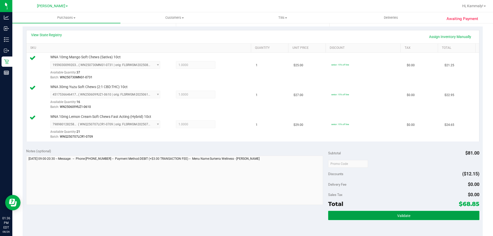
click at [366, 212] on button "Validate" at bounding box center [403, 215] width 151 height 9
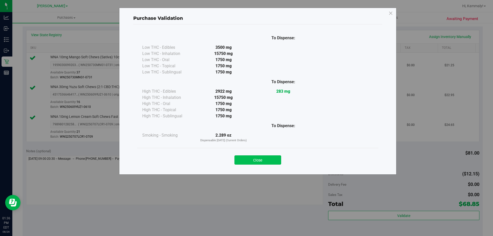
click at [267, 157] on button "Close" at bounding box center [258, 159] width 47 height 9
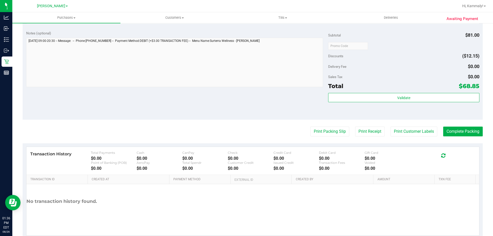
scroll to position [244, 0]
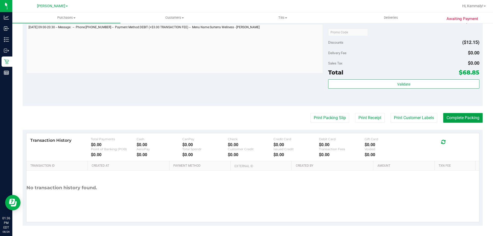
click at [473, 117] on button "Complete Packing" at bounding box center [463, 118] width 40 height 10
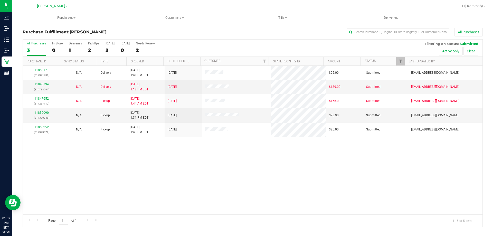
click at [146, 60] on th "Ordered" at bounding box center [144, 61] width 37 height 9
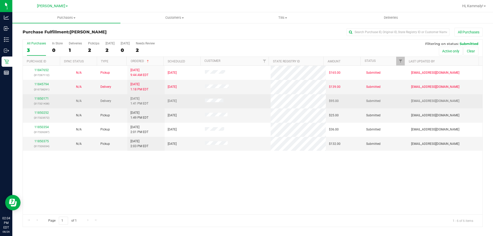
click at [48, 95] on td "11850171 (317321438)" at bounding box center [41, 101] width 37 height 14
click at [47, 99] on link "11850171" at bounding box center [41, 99] width 14 height 4
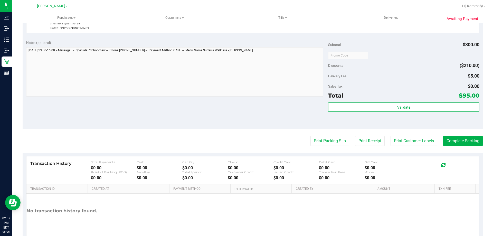
scroll to position [185, 0]
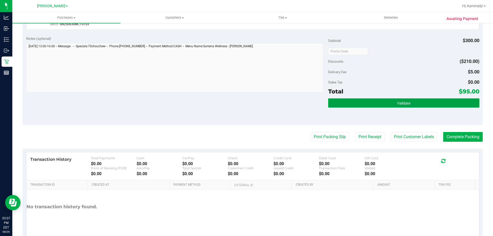
click at [407, 103] on span "Validate" at bounding box center [403, 103] width 13 height 4
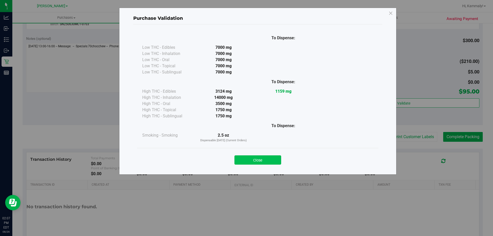
click at [250, 160] on button "Close" at bounding box center [258, 159] width 47 height 9
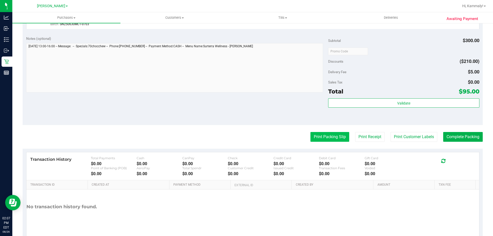
click at [316, 138] on button "Print Packing Slip" at bounding box center [330, 137] width 39 height 10
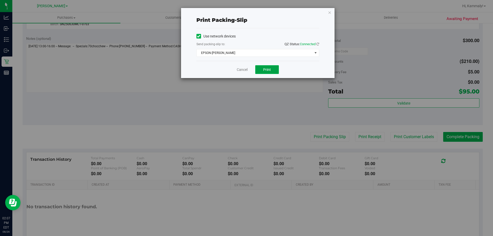
click at [276, 68] on button "Print" at bounding box center [267, 69] width 24 height 9
click at [272, 70] on button "Print" at bounding box center [267, 69] width 24 height 9
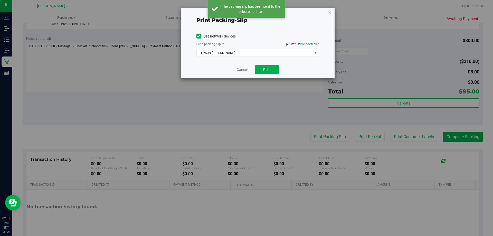
click at [237, 70] on link "Cancel" at bounding box center [242, 69] width 11 height 5
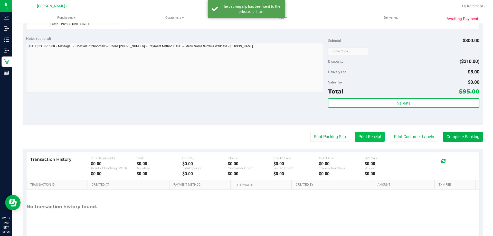
click at [355, 133] on button "Print Receipt" at bounding box center [370, 137] width 30 height 10
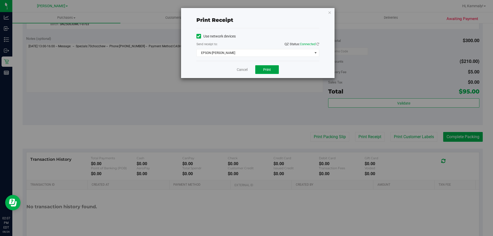
click at [265, 72] on button "Print" at bounding box center [267, 69] width 24 height 9
click at [245, 67] on link "Cancel" at bounding box center [242, 69] width 11 height 5
click at [355, 132] on button "Print Receipt" at bounding box center [370, 137] width 30 height 10
click at [242, 70] on link "Cancel" at bounding box center [242, 69] width 11 height 5
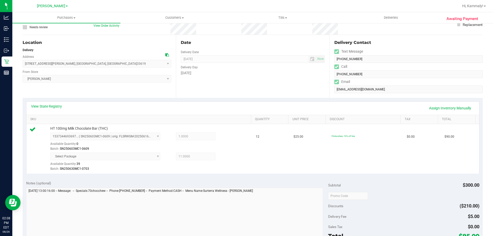
scroll to position [127, 0]
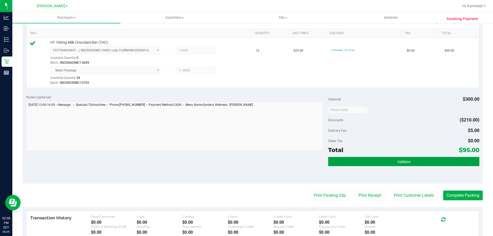
click at [391, 159] on button "Validate" at bounding box center [403, 161] width 151 height 9
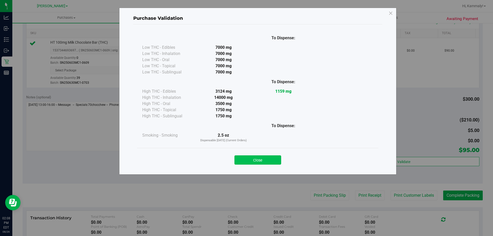
click at [262, 158] on button "Close" at bounding box center [258, 159] width 47 height 9
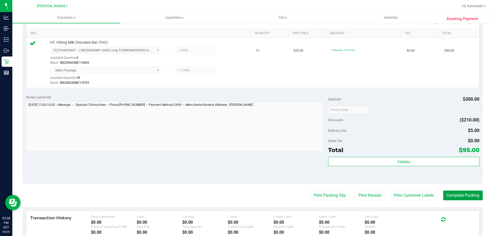
click at [467, 192] on button "Complete Packing" at bounding box center [463, 196] width 40 height 10
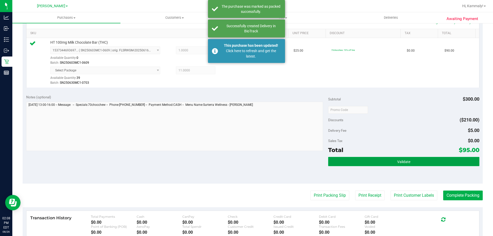
click at [343, 162] on button "Validate" at bounding box center [403, 161] width 151 height 9
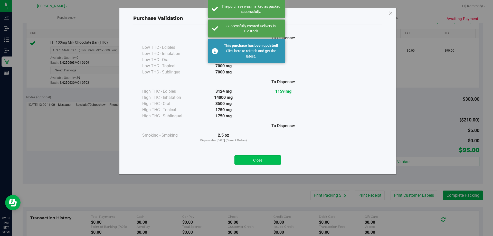
click at [248, 157] on button "Close" at bounding box center [258, 159] width 47 height 9
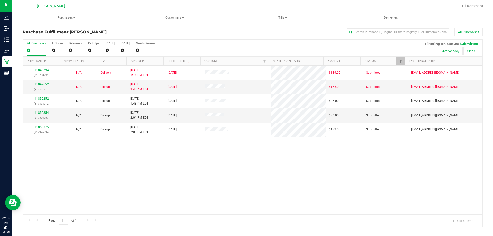
click at [152, 62] on th "Ordered" at bounding box center [144, 61] width 37 height 9
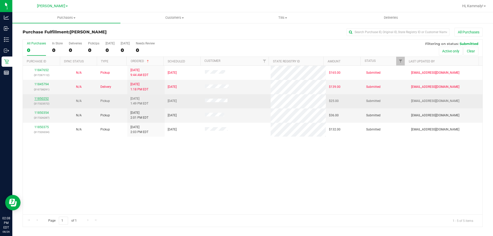
click at [40, 99] on link "11850252" at bounding box center [41, 99] width 14 height 4
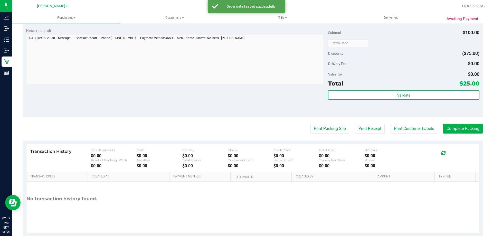
scroll to position [173, 0]
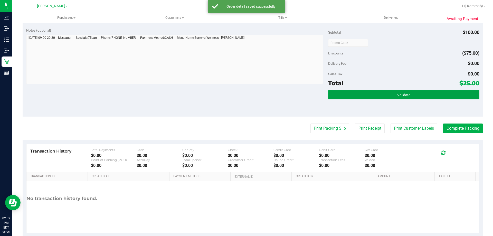
click at [395, 90] on button "Validate" at bounding box center [403, 94] width 151 height 9
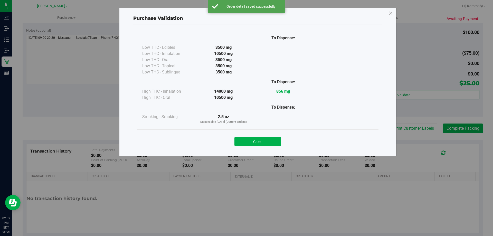
click at [320, 134] on div "Close" at bounding box center [258, 140] width 234 height 13
click at [253, 151] on div "To Dispense: Low THC - Edibles 3500 mg" at bounding box center [257, 87] width 249 height 127
click at [281, 143] on button "Close" at bounding box center [258, 141] width 47 height 9
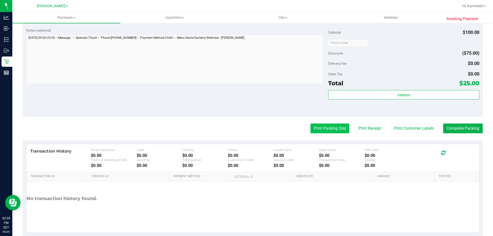
click at [327, 133] on button "Print Packing Slip" at bounding box center [330, 129] width 39 height 10
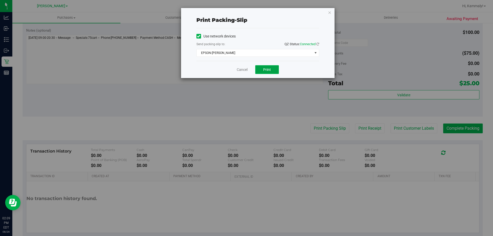
click at [263, 68] on span "Print" at bounding box center [267, 70] width 8 height 4
click at [237, 70] on link "Cancel" at bounding box center [242, 69] width 11 height 5
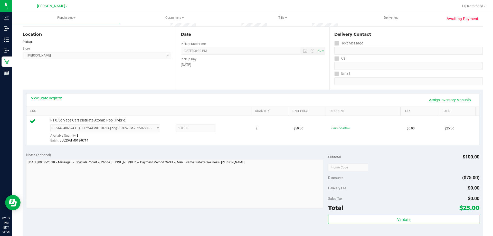
scroll to position [132, 0]
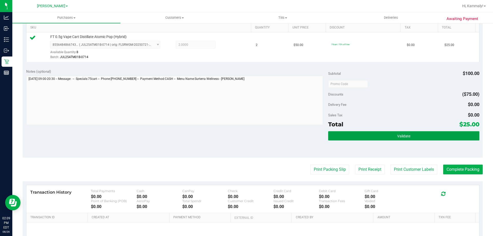
click at [425, 139] on button "Validate" at bounding box center [403, 135] width 151 height 9
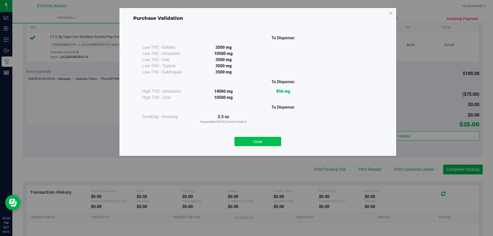
click at [264, 140] on button "Close" at bounding box center [258, 141] width 47 height 9
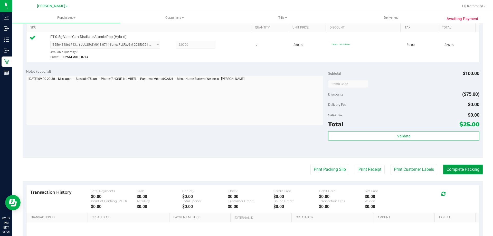
click at [460, 166] on button "Complete Packing" at bounding box center [463, 170] width 40 height 10
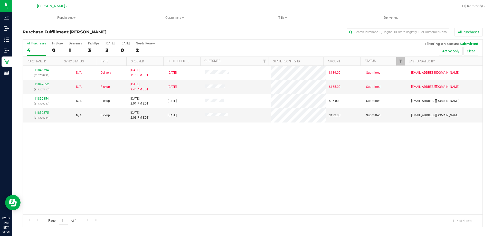
click at [155, 62] on th "Ordered" at bounding box center [144, 61] width 37 height 9
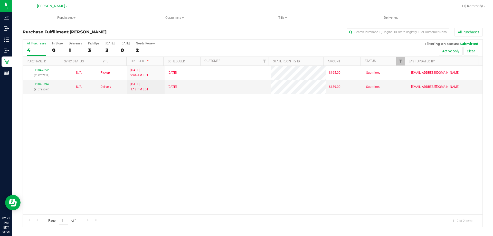
click at [216, 156] on div "11847652 (317267112) N/A Pickup 8/26/2025 9:44 AM EDT 8/26/2025 $165.00 Submitt…" at bounding box center [253, 140] width 460 height 149
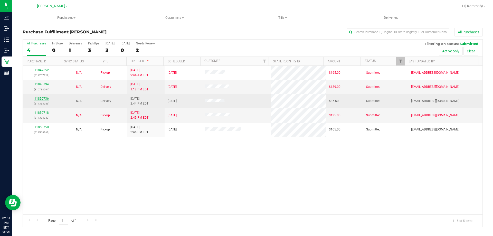
click at [45, 99] on link "11850736" at bounding box center [41, 99] width 14 height 4
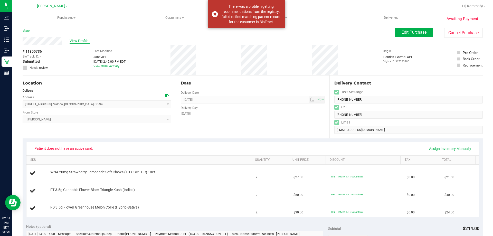
click at [76, 40] on span "View Profile" at bounding box center [80, 40] width 21 height 5
click at [403, 27] on div "Awaiting Payment Back Edit Purchase Cancel Purchase View Profile # 11850736 Bio…" at bounding box center [252, 233] width 481 height 420
click at [403, 33] on span "Edit Purchase" at bounding box center [414, 32] width 25 height 5
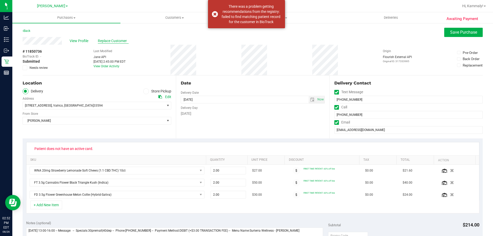
click at [111, 40] on span "Replace Customer" at bounding box center [113, 40] width 31 height 5
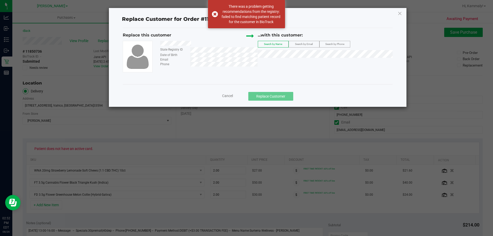
click at [308, 59] on div "...with this customer: Search by Name Search by Email Search by Phone" at bounding box center [325, 46] width 135 height 28
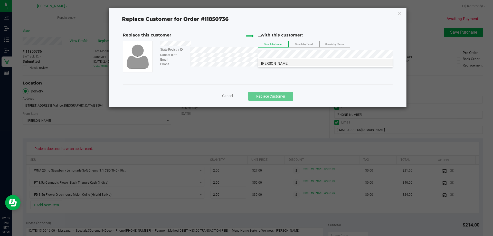
click at [268, 62] on span "JANET RICKETTS" at bounding box center [274, 63] width 27 height 4
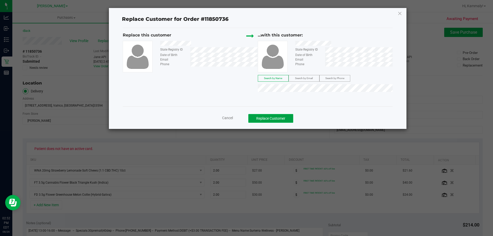
click at [269, 117] on button "Replace Customer" at bounding box center [270, 118] width 45 height 9
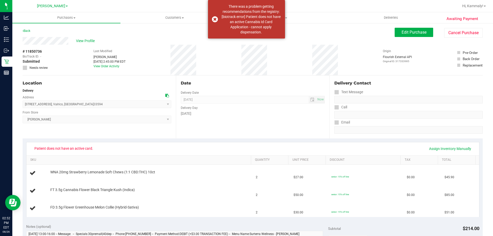
click at [82, 44] on div "View Profile" at bounding box center [209, 41] width 372 height 8
click at [85, 40] on span "View Profile" at bounding box center [86, 40] width 21 height 5
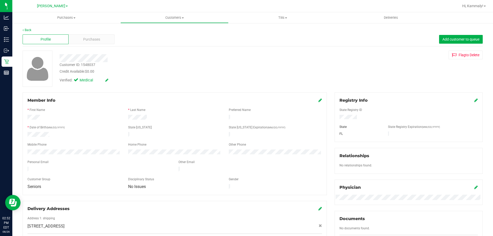
click at [93, 67] on div "Customer ID: 1548037" at bounding box center [78, 64] width 36 height 5
click at [92, 66] on div "Customer ID: 1548037" at bounding box center [78, 64] width 36 height 5
click at [126, 68] on div "Customer ID: 1548037 Credit Available: $0.00" at bounding box center [173, 68] width 234 height 12
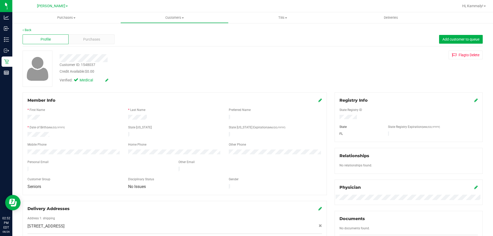
click at [86, 63] on div "Customer ID: 1548037" at bounding box center [78, 64] width 36 height 5
copy div "1548037"
click at [111, 41] on div "Purchases" at bounding box center [92, 39] width 46 height 10
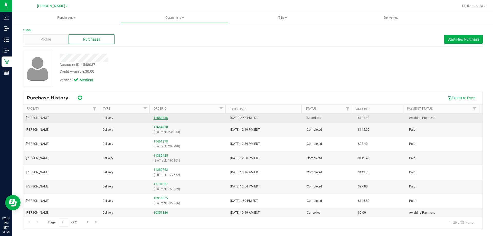
click at [157, 117] on link "11850736" at bounding box center [161, 118] width 14 height 4
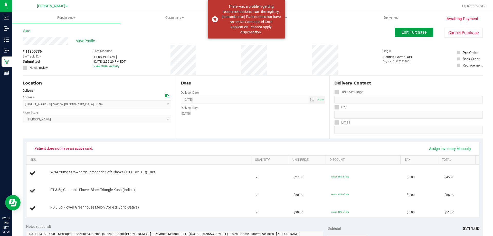
click at [415, 30] on span "Edit Purchase" at bounding box center [414, 32] width 25 height 5
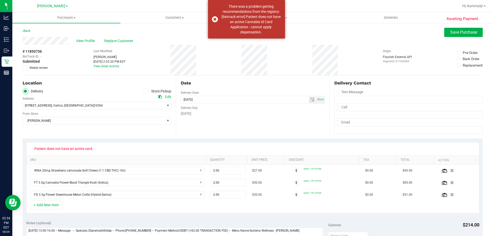
click at [61, 146] on span "Patient does not have an active card." at bounding box center [64, 149] width 66 height 8
click at [61, 148] on span "Patient does not have an active card." at bounding box center [64, 149] width 66 height 8
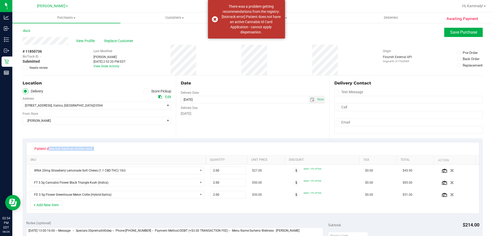
click at [61, 149] on span "Patient does not have an active card." at bounding box center [64, 149] width 66 height 8
click at [41, 68] on span "Needs review" at bounding box center [39, 68] width 18 height 5
click at [0, 0] on input "Needs review" at bounding box center [0, 0] width 0 height 0
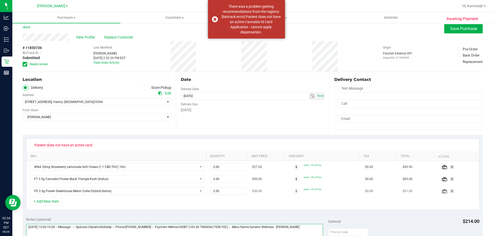
paste textarea "Patient does not have an active card."
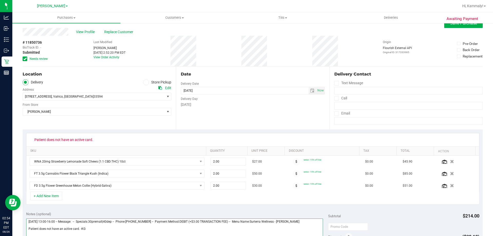
scroll to position [0, 0]
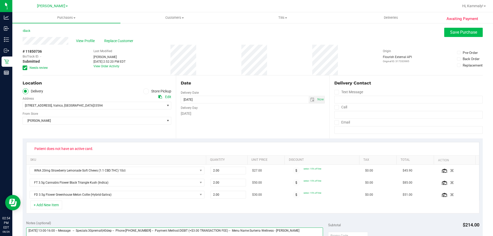
type textarea "Saturday 08/30/2025 13:00-16:00 -- Message: -- Specials:30premall|40dep -- Phon…"
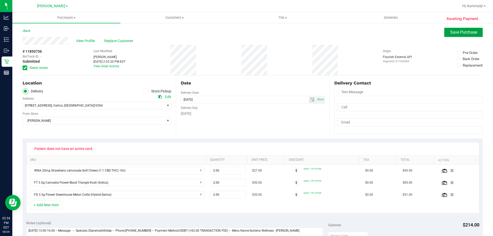
click at [454, 32] on span "Save Purchase" at bounding box center [463, 32] width 27 height 5
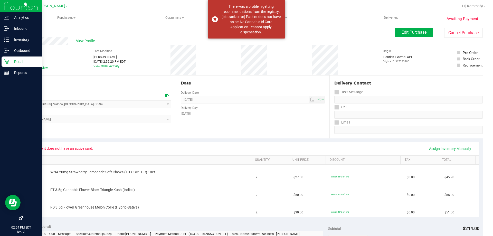
click at [7, 65] on div "Retail" at bounding box center [22, 62] width 41 height 10
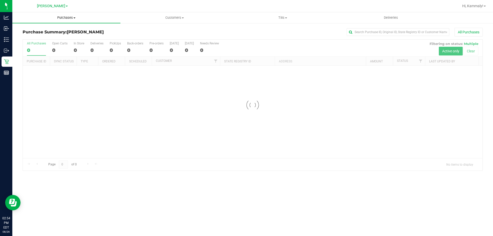
click at [62, 21] on uib-tab-heading "Purchases Summary of purchases Fulfillment All purchases" at bounding box center [66, 17] width 108 height 11
click at [54, 40] on li "Fulfillment" at bounding box center [66, 37] width 108 height 6
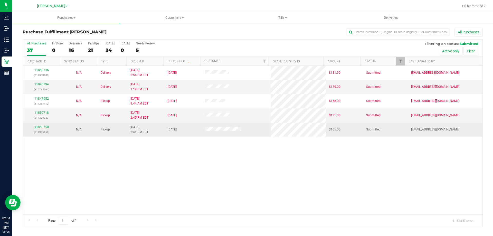
click at [45, 128] on link "11850750" at bounding box center [41, 127] width 14 height 4
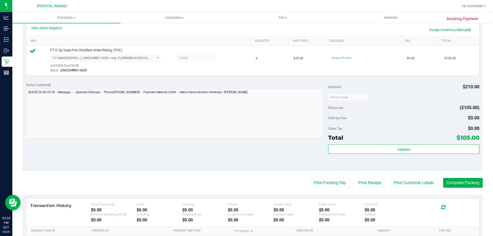
scroll to position [124, 0]
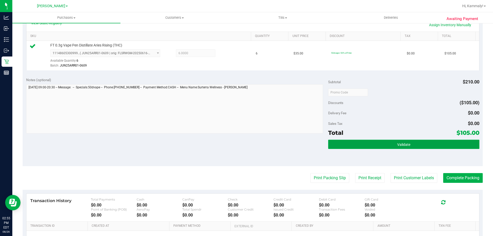
click at [376, 142] on button "Validate" at bounding box center [403, 144] width 151 height 9
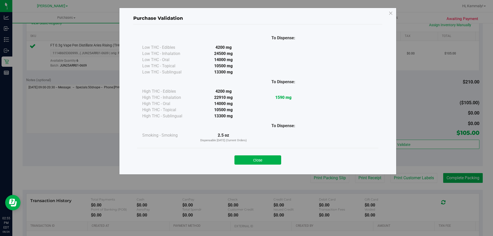
click at [262, 151] on div "Close" at bounding box center [257, 158] width 241 height 21
click at [319, 179] on div "Purchase Validation To Dispense: Low THC - Edibles 4200 mg" at bounding box center [248, 118] width 497 height 236
click at [262, 163] on button "Close" at bounding box center [258, 159] width 47 height 9
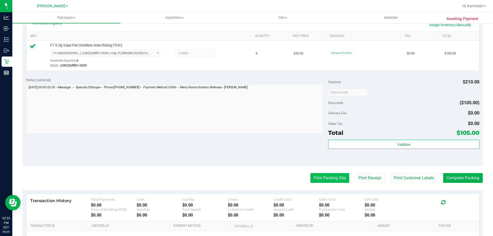
click at [311, 179] on button "Print Packing Slip" at bounding box center [330, 178] width 39 height 10
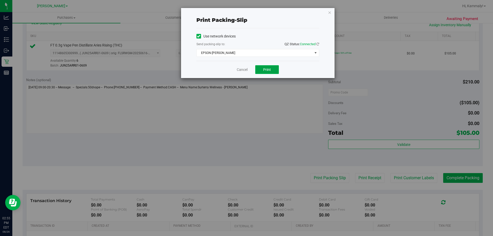
click at [265, 67] on button "Print" at bounding box center [267, 69] width 24 height 9
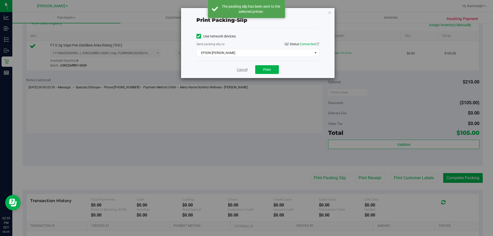
click at [244, 71] on link "Cancel" at bounding box center [242, 69] width 11 height 5
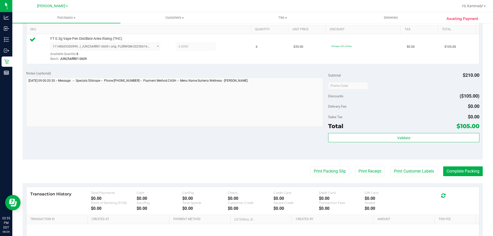
scroll to position [136, 0]
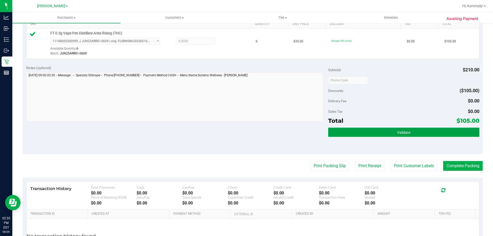
click at [397, 133] on span "Validate" at bounding box center [403, 133] width 13 height 4
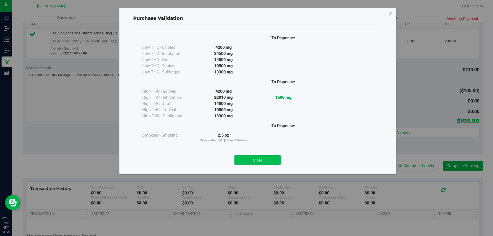
click at [250, 159] on button "Close" at bounding box center [258, 159] width 47 height 9
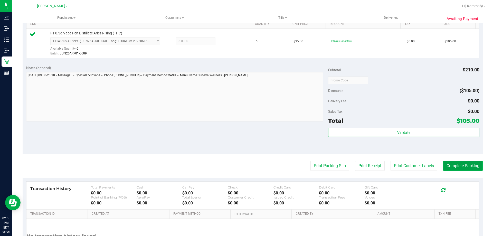
click at [452, 169] on button "Complete Packing" at bounding box center [463, 166] width 40 height 10
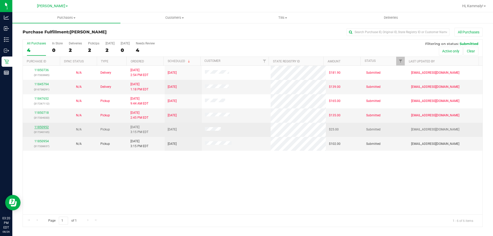
click at [44, 127] on link "11850952" at bounding box center [41, 127] width 14 height 4
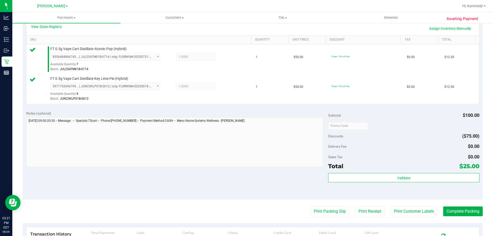
scroll to position [150, 0]
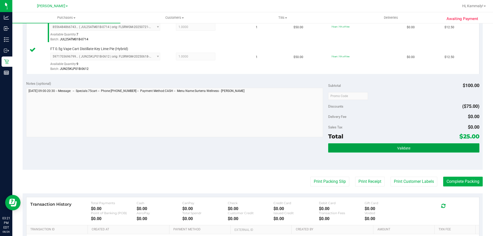
click at [411, 147] on button "Validate" at bounding box center [403, 147] width 151 height 9
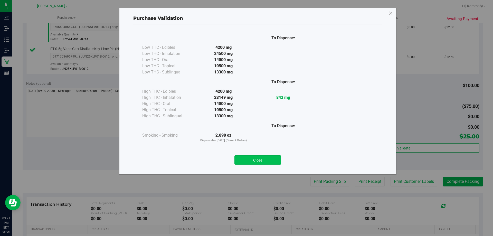
click at [277, 163] on button "Close" at bounding box center [258, 159] width 47 height 9
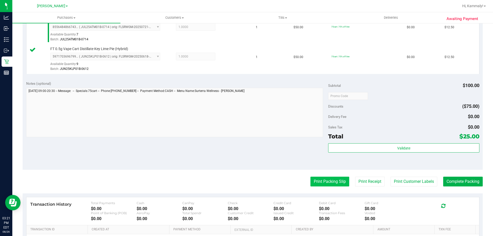
click at [327, 181] on button "Print Packing Slip" at bounding box center [330, 182] width 39 height 10
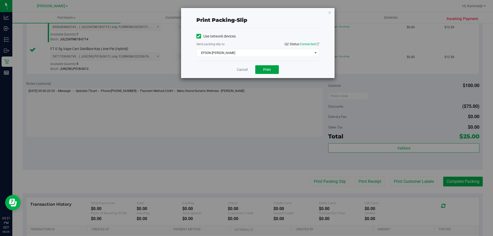
click at [271, 66] on button "Print" at bounding box center [267, 69] width 24 height 9
click at [241, 71] on link "Cancel" at bounding box center [242, 69] width 11 height 5
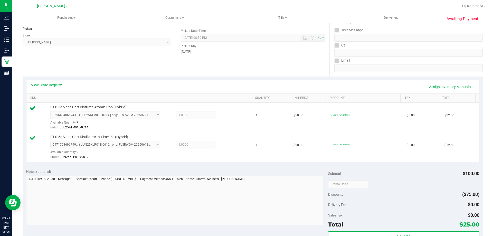
scroll to position [123, 0]
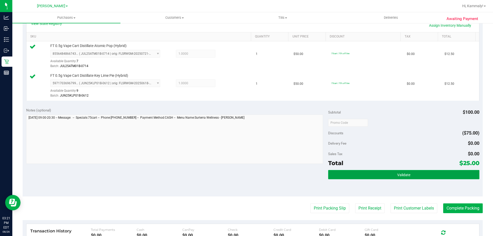
click at [415, 177] on button "Validate" at bounding box center [403, 174] width 151 height 9
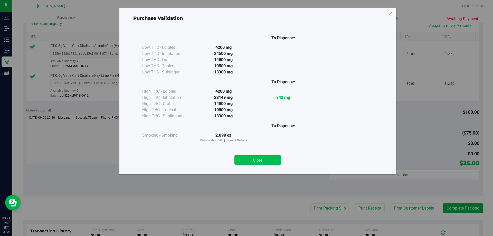
click at [276, 164] on button "Close" at bounding box center [258, 159] width 47 height 9
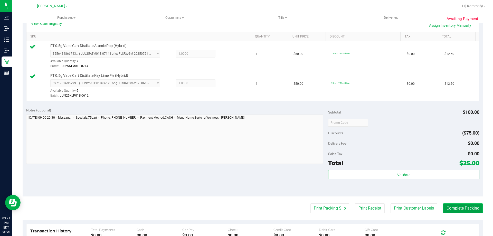
click at [470, 212] on button "Complete Packing" at bounding box center [463, 208] width 40 height 10
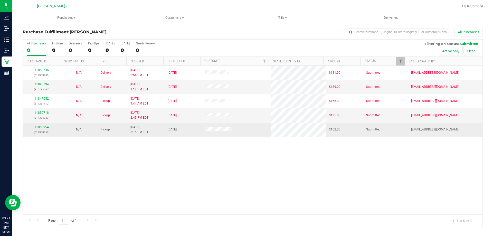
click at [46, 127] on link "11850954" at bounding box center [41, 127] width 14 height 4
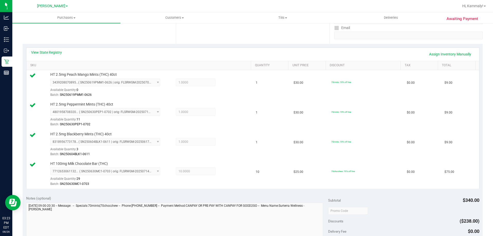
scroll to position [234, 0]
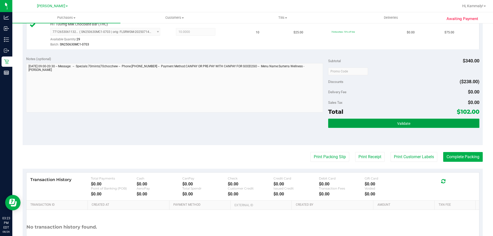
click at [400, 120] on button "Validate" at bounding box center [403, 123] width 151 height 9
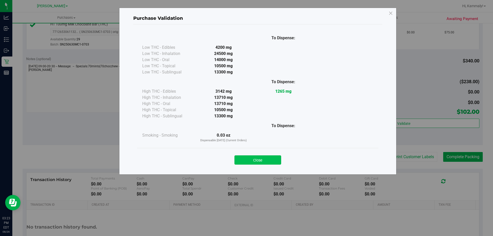
click at [259, 161] on button "Close" at bounding box center [258, 159] width 47 height 9
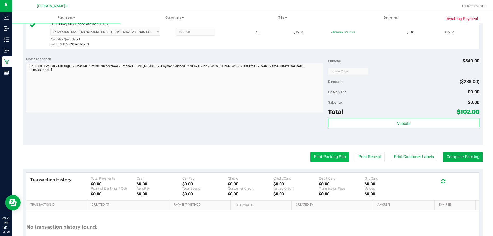
click at [320, 153] on button "Print Packing Slip" at bounding box center [330, 157] width 39 height 10
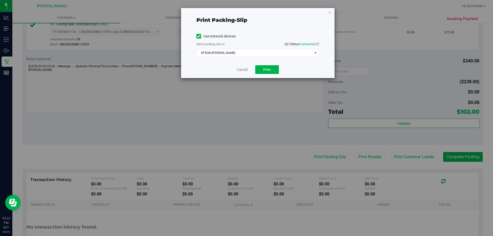
click at [284, 68] on div "Cancel Print" at bounding box center [258, 69] width 123 height 17
click at [271, 72] on button "Print" at bounding box center [267, 69] width 24 height 9
click at [276, 72] on button "Print" at bounding box center [267, 69] width 24 height 9
click at [240, 71] on link "Cancel" at bounding box center [242, 69] width 11 height 5
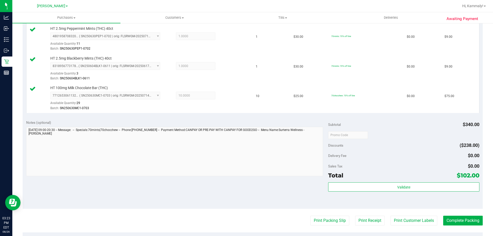
scroll to position [217, 0]
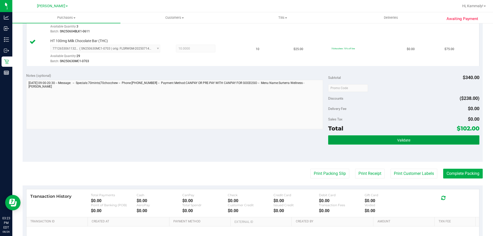
click at [389, 136] on button "Validate" at bounding box center [403, 139] width 151 height 9
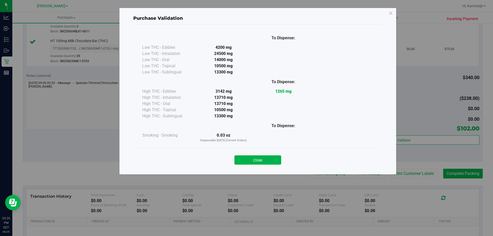
click at [260, 150] on div "Close" at bounding box center [257, 158] width 241 height 21
click at [264, 163] on button "Close" at bounding box center [258, 159] width 47 height 9
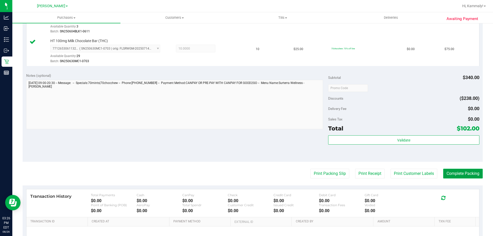
click at [461, 174] on button "Complete Packing" at bounding box center [463, 174] width 40 height 10
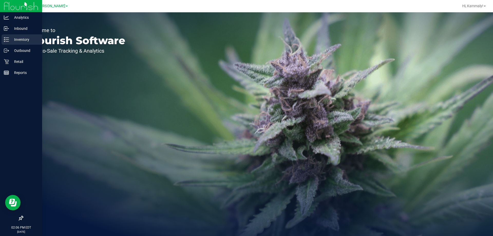
click at [8, 38] on line at bounding box center [7, 38] width 3 height 0
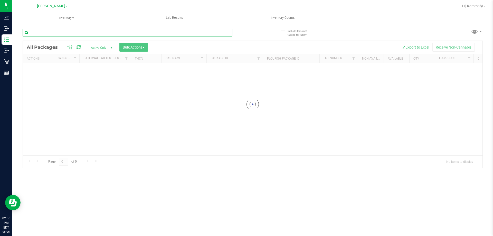
click at [63, 35] on input "text" at bounding box center [128, 33] width 210 height 8
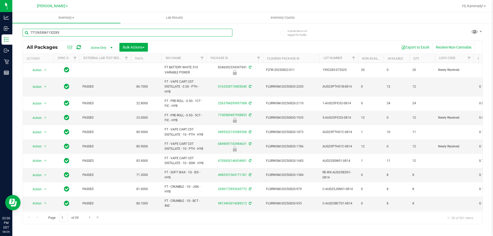
type input "7712653061132293"
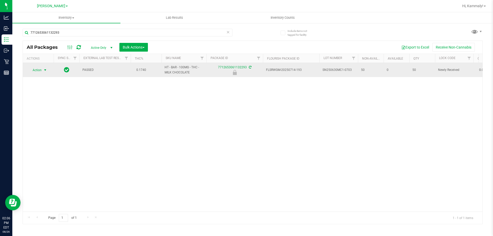
click at [41, 72] on td "Action Action Edit attributes Global inventory Locate package Package audit log…" at bounding box center [38, 70] width 31 height 14
click at [41, 72] on span "Action" at bounding box center [35, 70] width 14 height 7
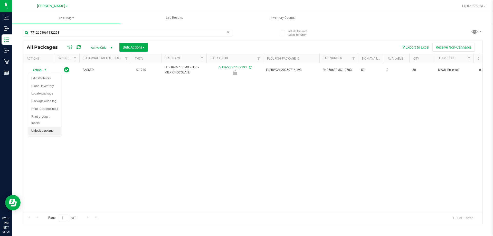
click at [41, 127] on li "Unlock package" at bounding box center [44, 131] width 33 height 8
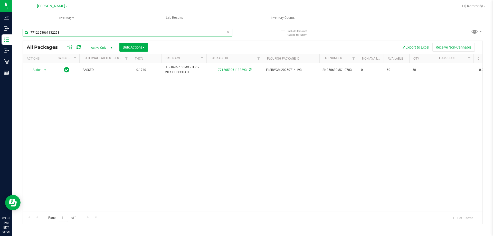
click at [113, 32] on input "7712653061132293" at bounding box center [128, 33] width 210 height 8
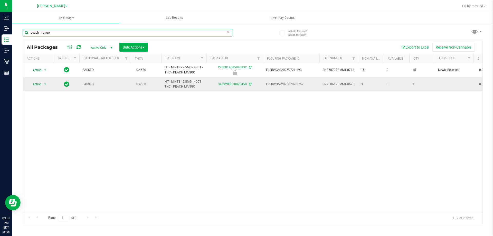
type input "peach mango"
click at [39, 79] on td "Action Action Adjust qty Create package Edit attributes Global inventory Locate…" at bounding box center [38, 84] width 31 height 14
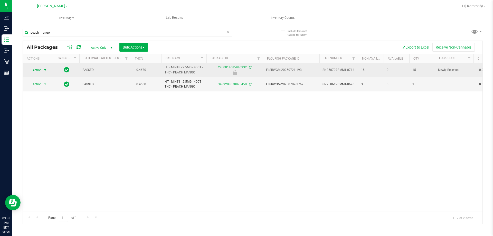
click at [45, 70] on span "select" at bounding box center [45, 70] width 4 height 4
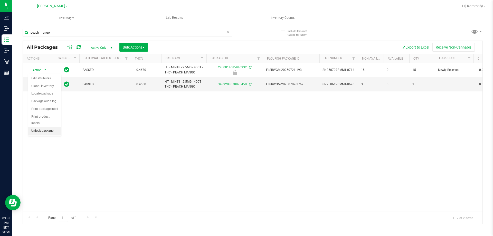
click at [37, 127] on li "Unlock package" at bounding box center [44, 131] width 33 height 8
